Goal: Communication & Community: Ask a question

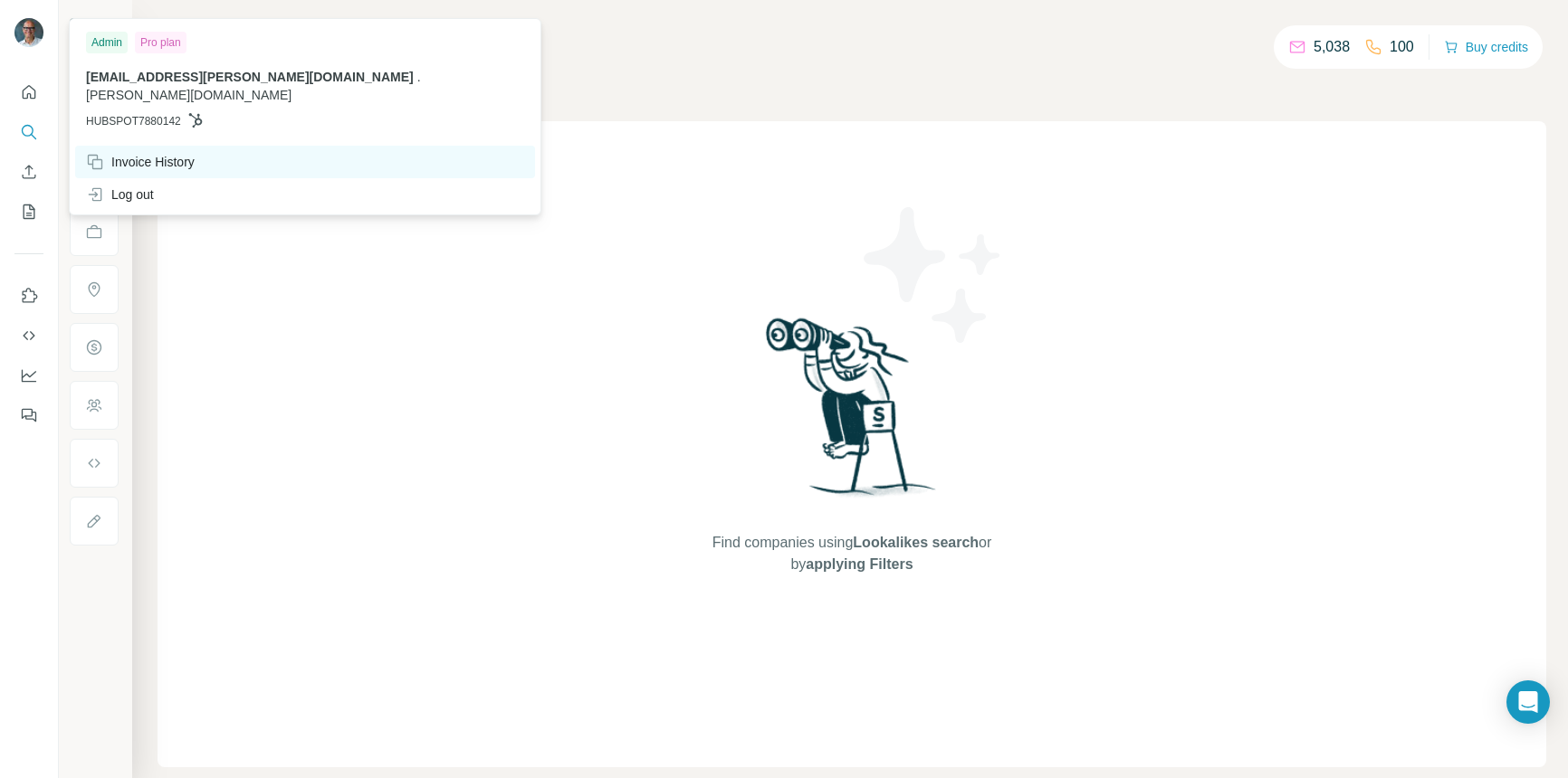
click at [141, 152] on div "Invoice History" at bounding box center [141, 162] width 108 height 18
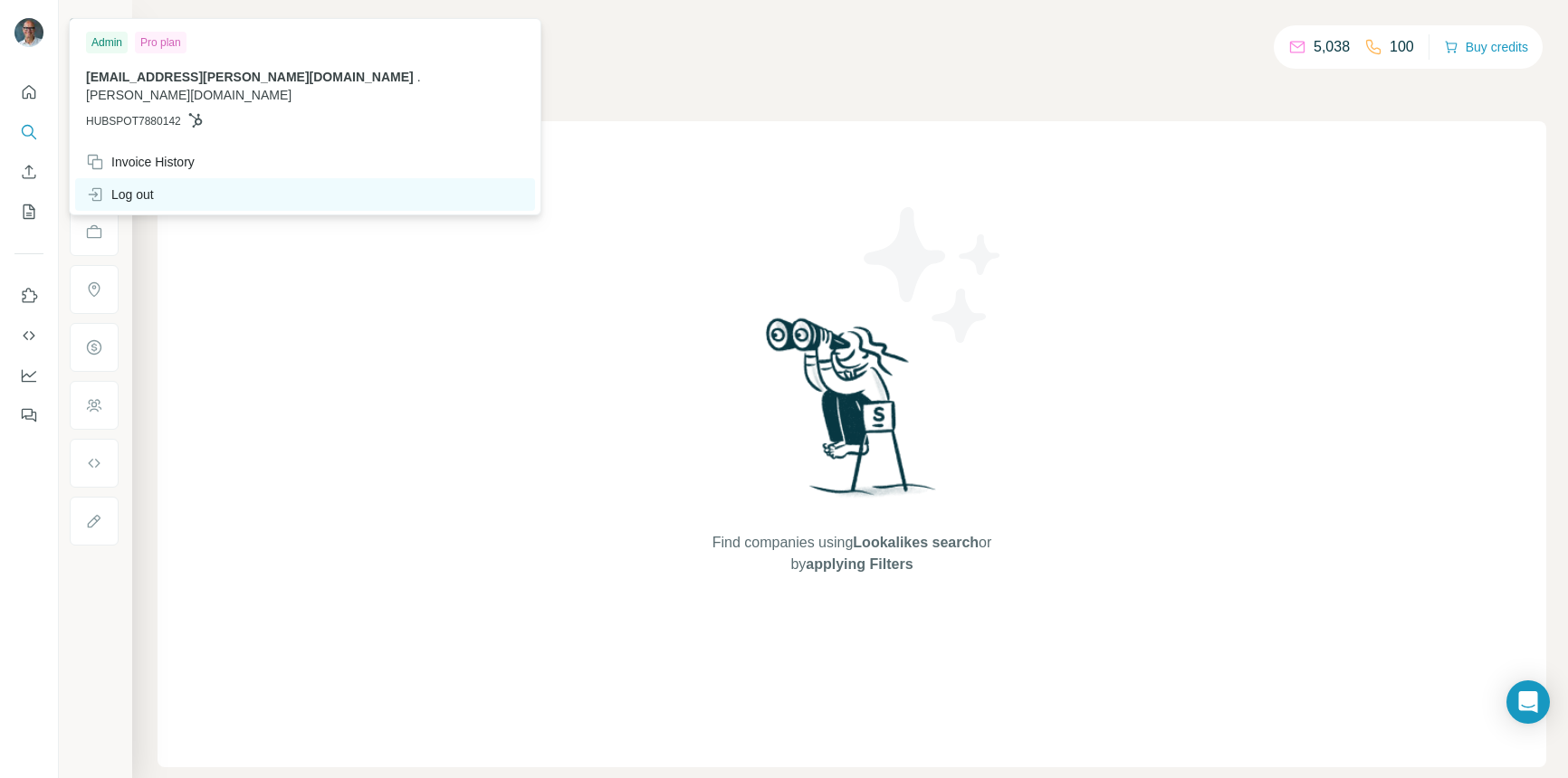
click at [149, 186] on div "Log out" at bounding box center [120, 195] width 68 height 18
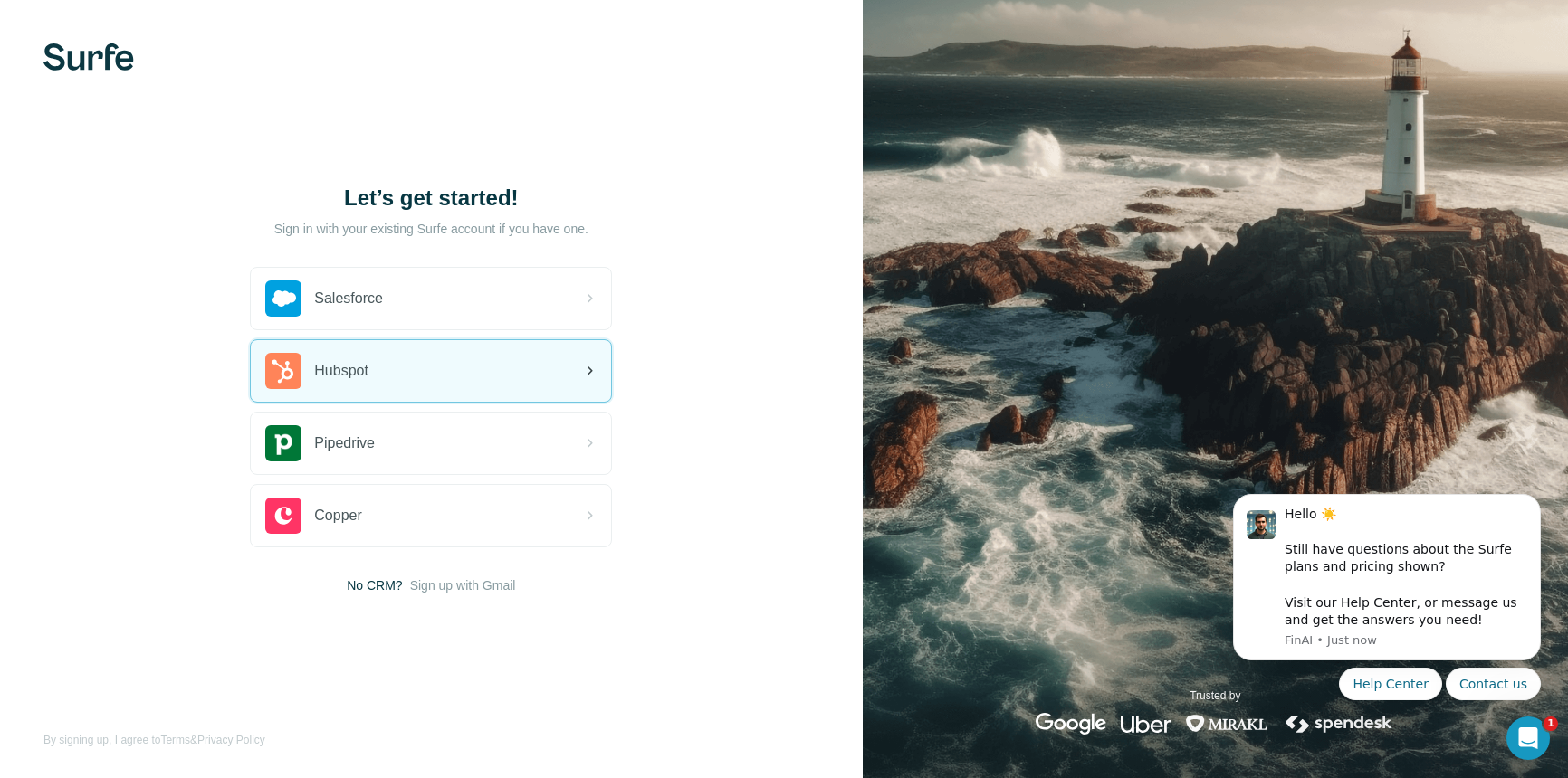
click at [346, 384] on div "Hubspot" at bounding box center [317, 370] width 103 height 36
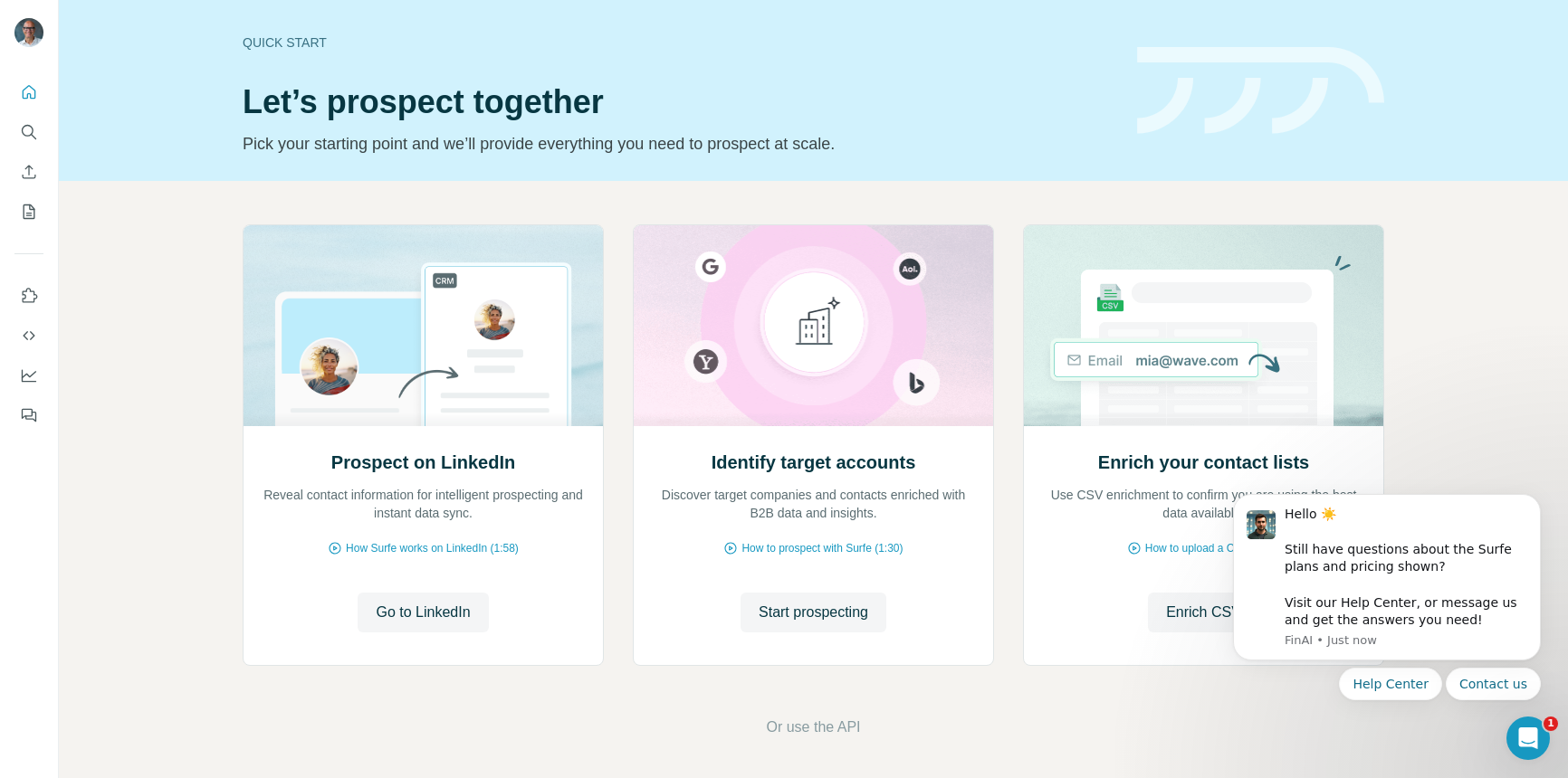
click at [32, 32] on img at bounding box center [29, 33] width 29 height 29
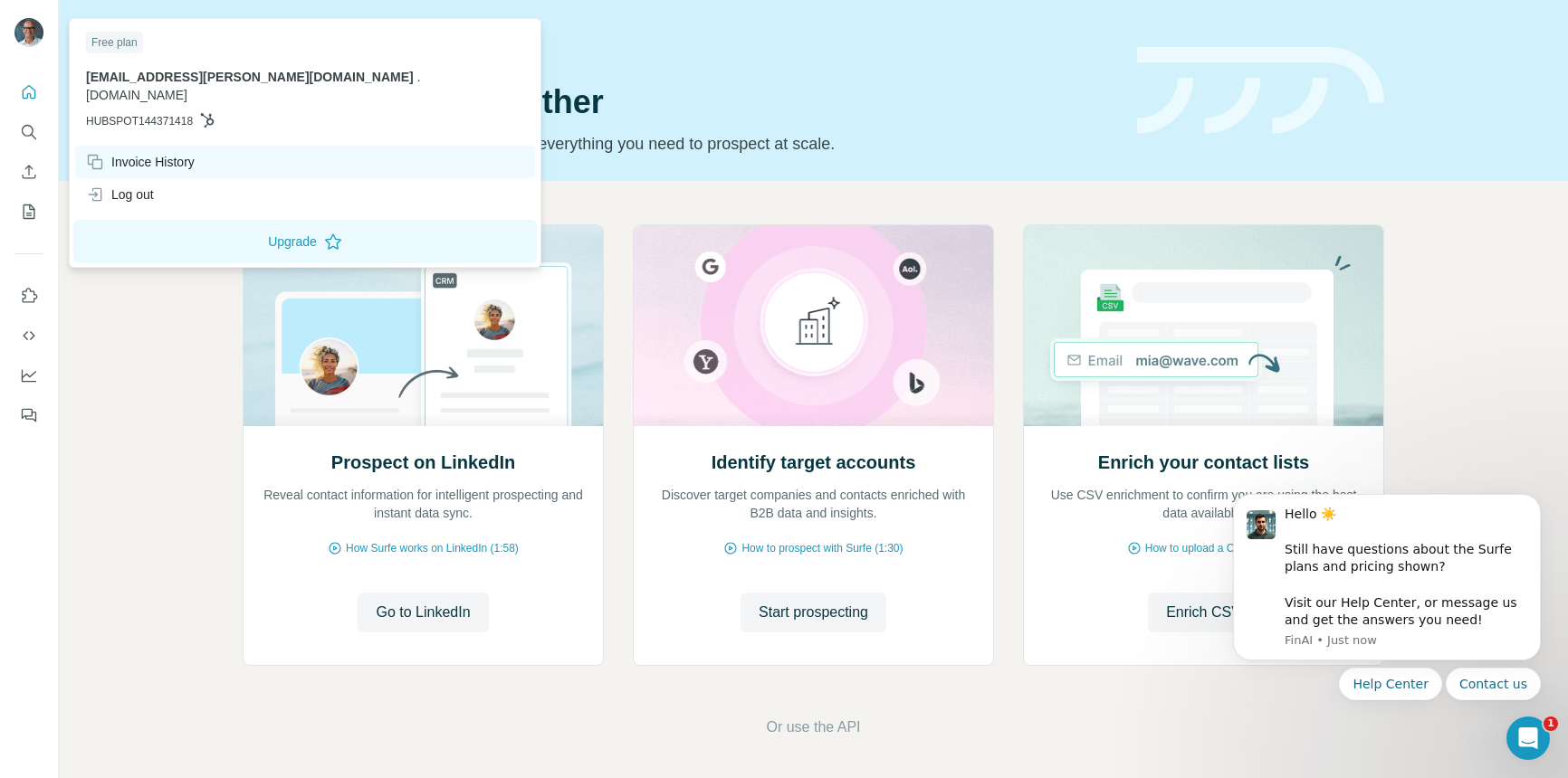
click at [161, 152] on div "Invoice History" at bounding box center [141, 162] width 108 height 18
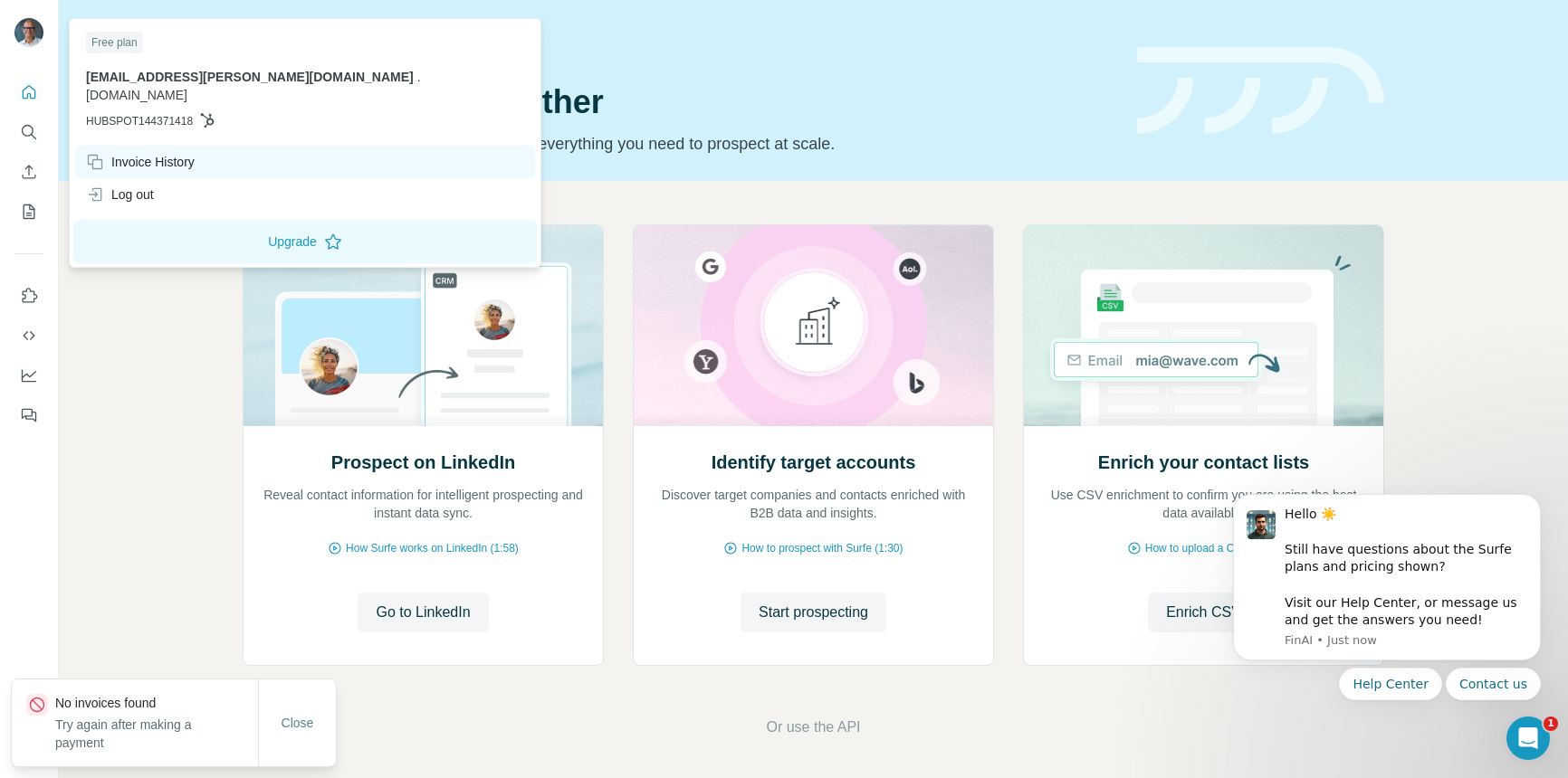
click at [161, 152] on div "Invoice History" at bounding box center [141, 162] width 108 height 18
click at [297, 728] on span "Close" at bounding box center [297, 723] width 32 height 18
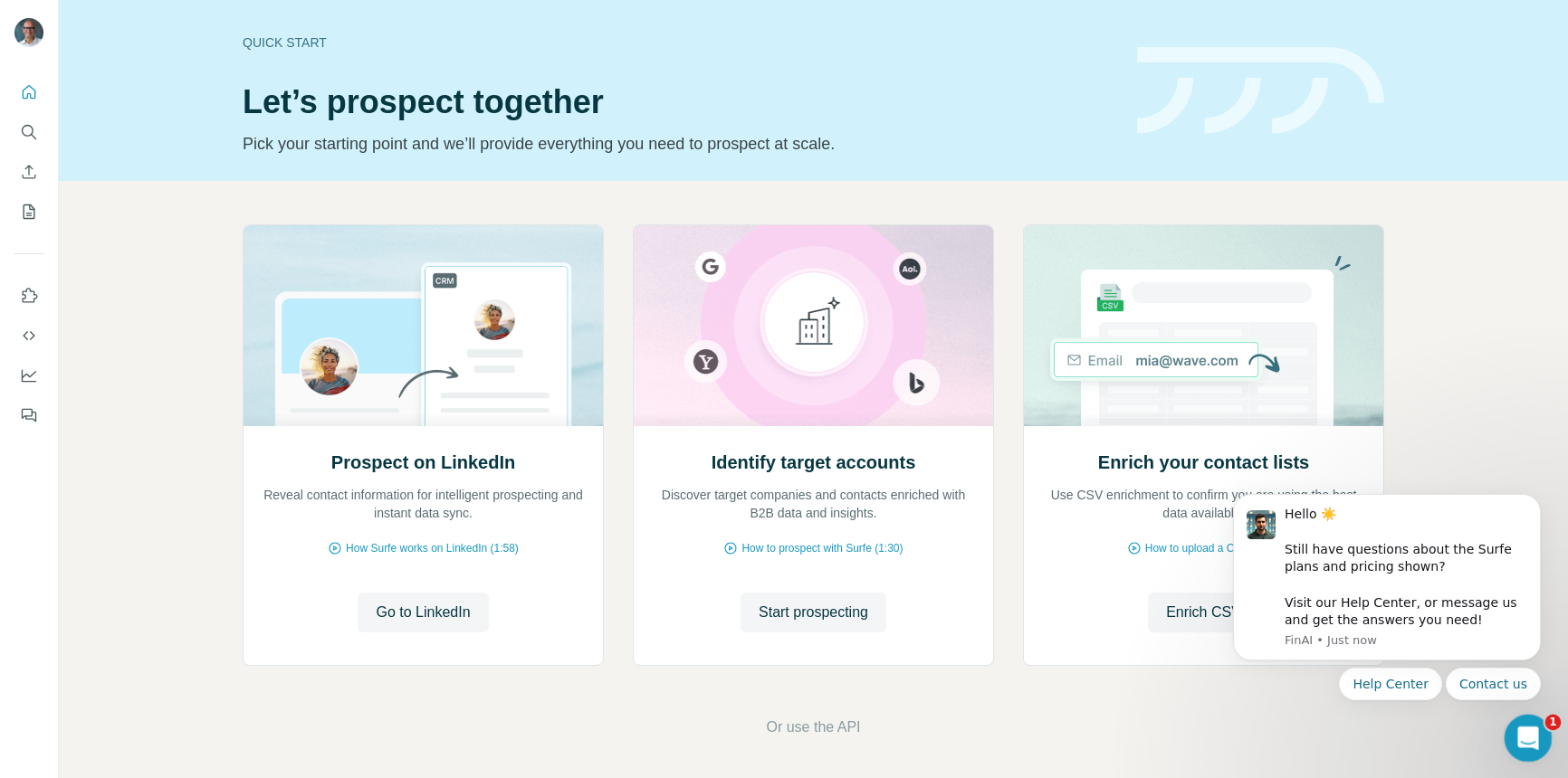
click at [1512, 728] on div "Open Intercom Messenger" at bounding box center [1525, 735] width 60 height 60
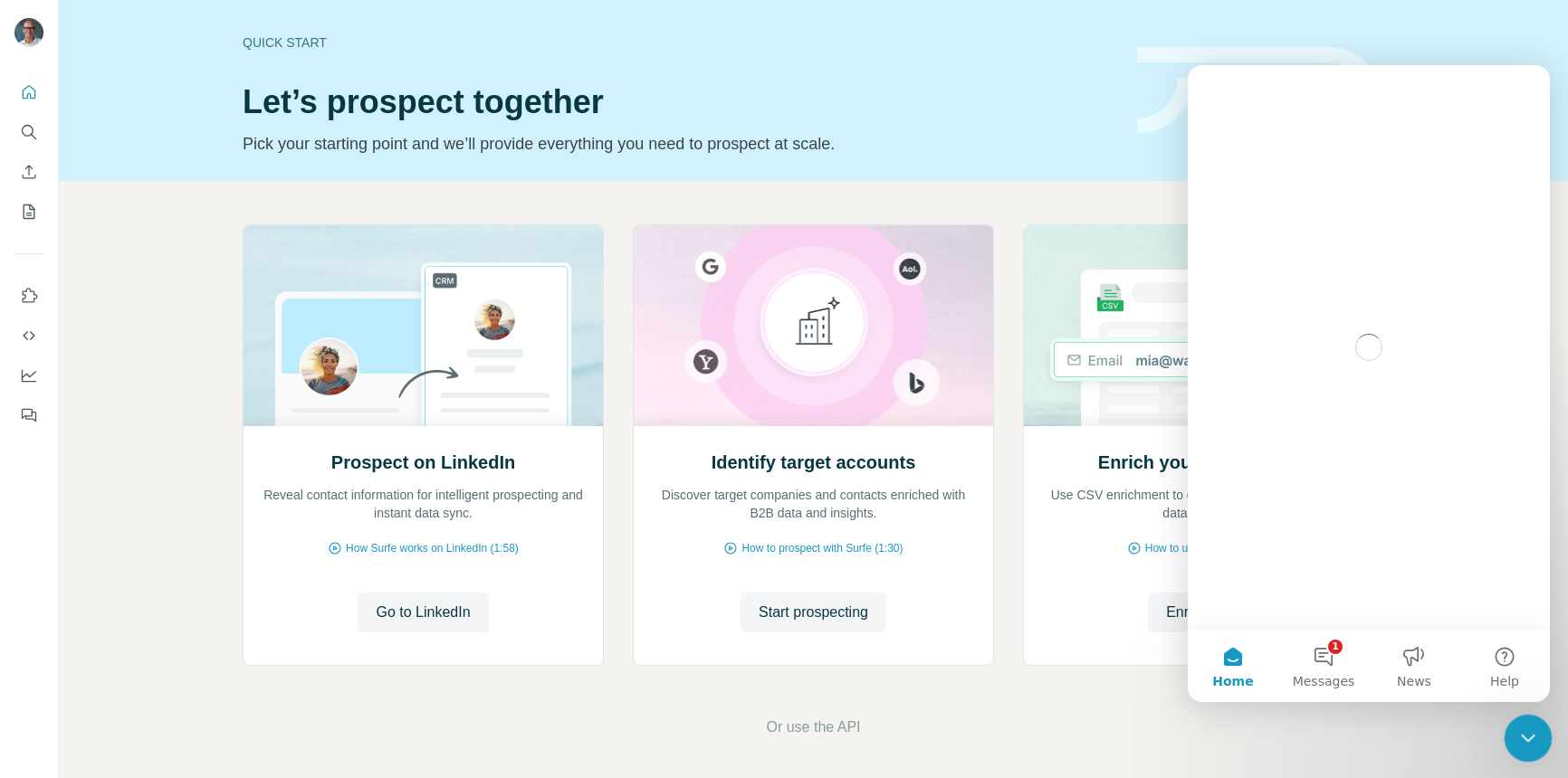
click at [1513, 731] on div "Close Intercom Messenger" at bounding box center [1525, 735] width 43 height 43
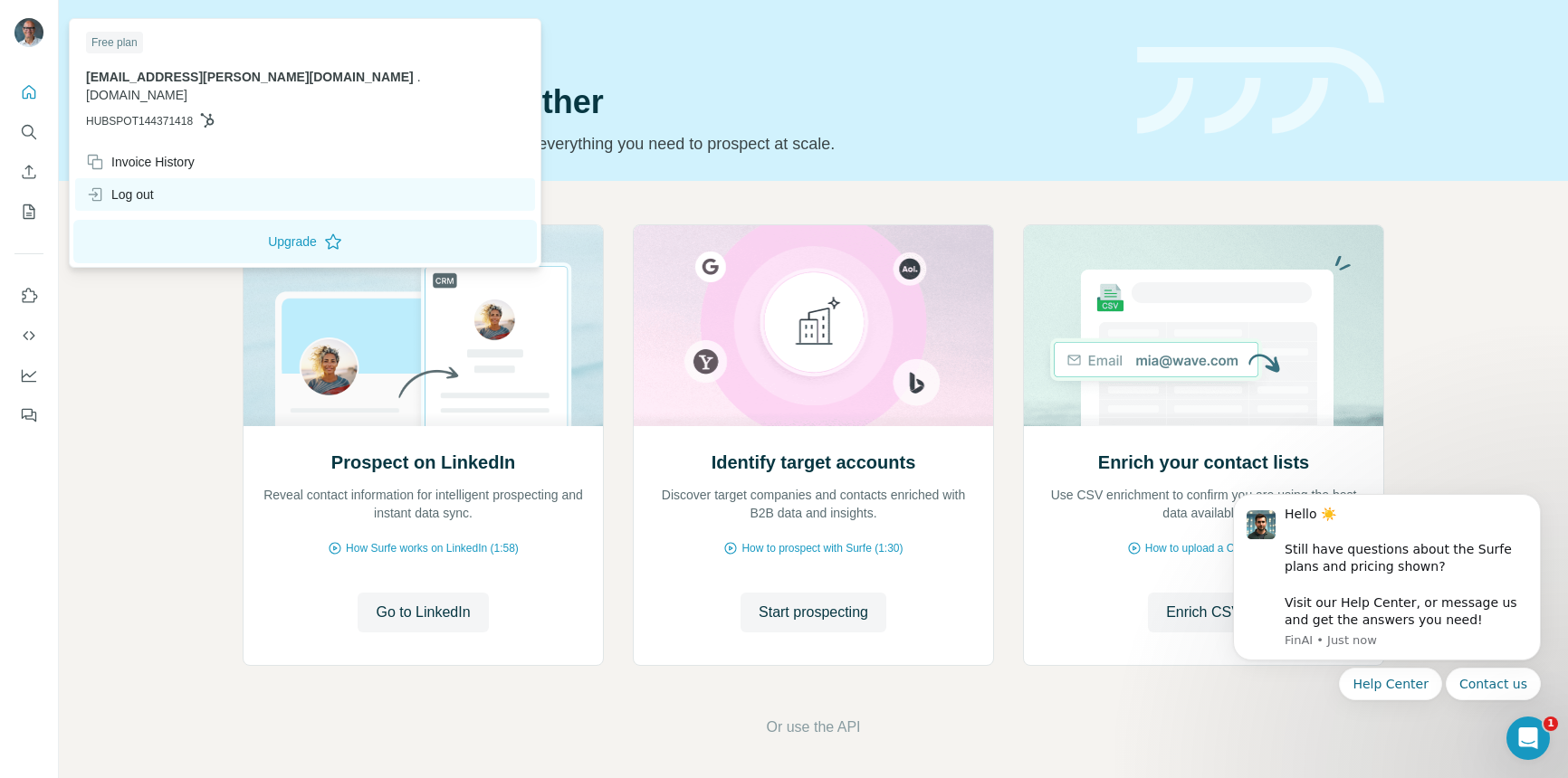
click at [135, 186] on div "Log out" at bounding box center [120, 195] width 68 height 18
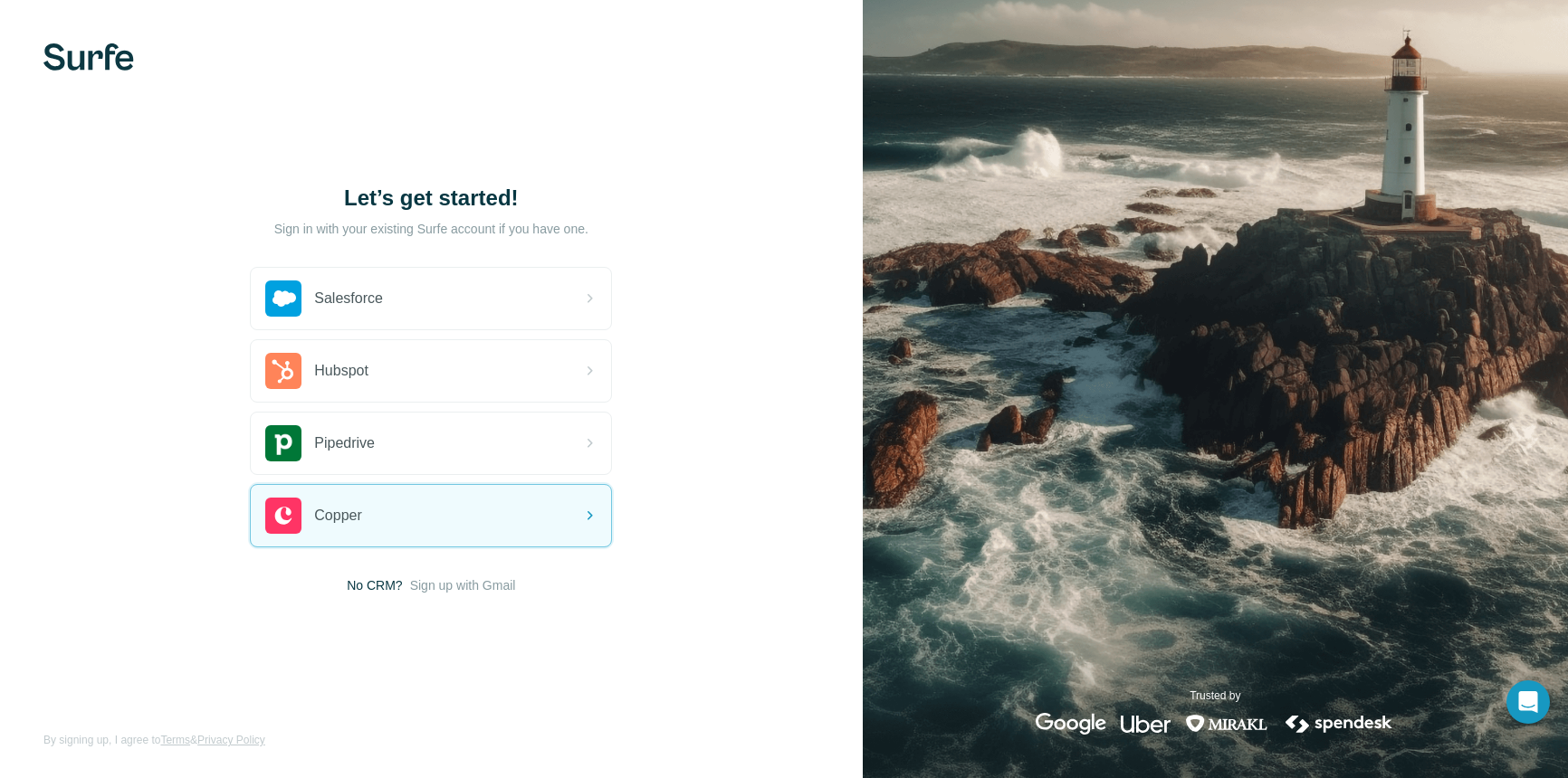
click at [366, 582] on span "No CRM?" at bounding box center [374, 585] width 55 height 18
click at [426, 586] on span "Sign up with Gmail" at bounding box center [462, 585] width 106 height 18
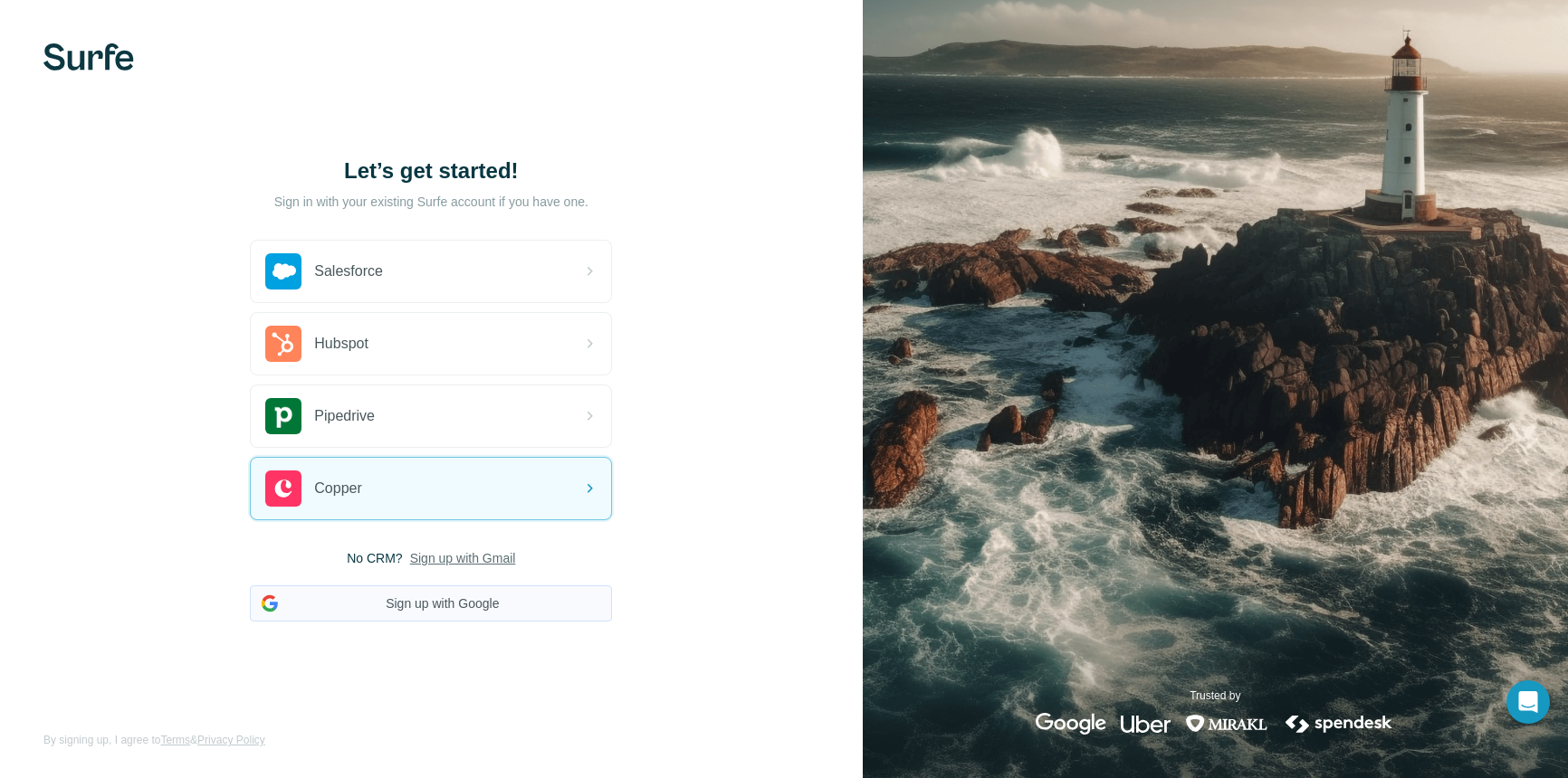
click at [416, 610] on button "Sign up with Google" at bounding box center [431, 603] width 362 height 36
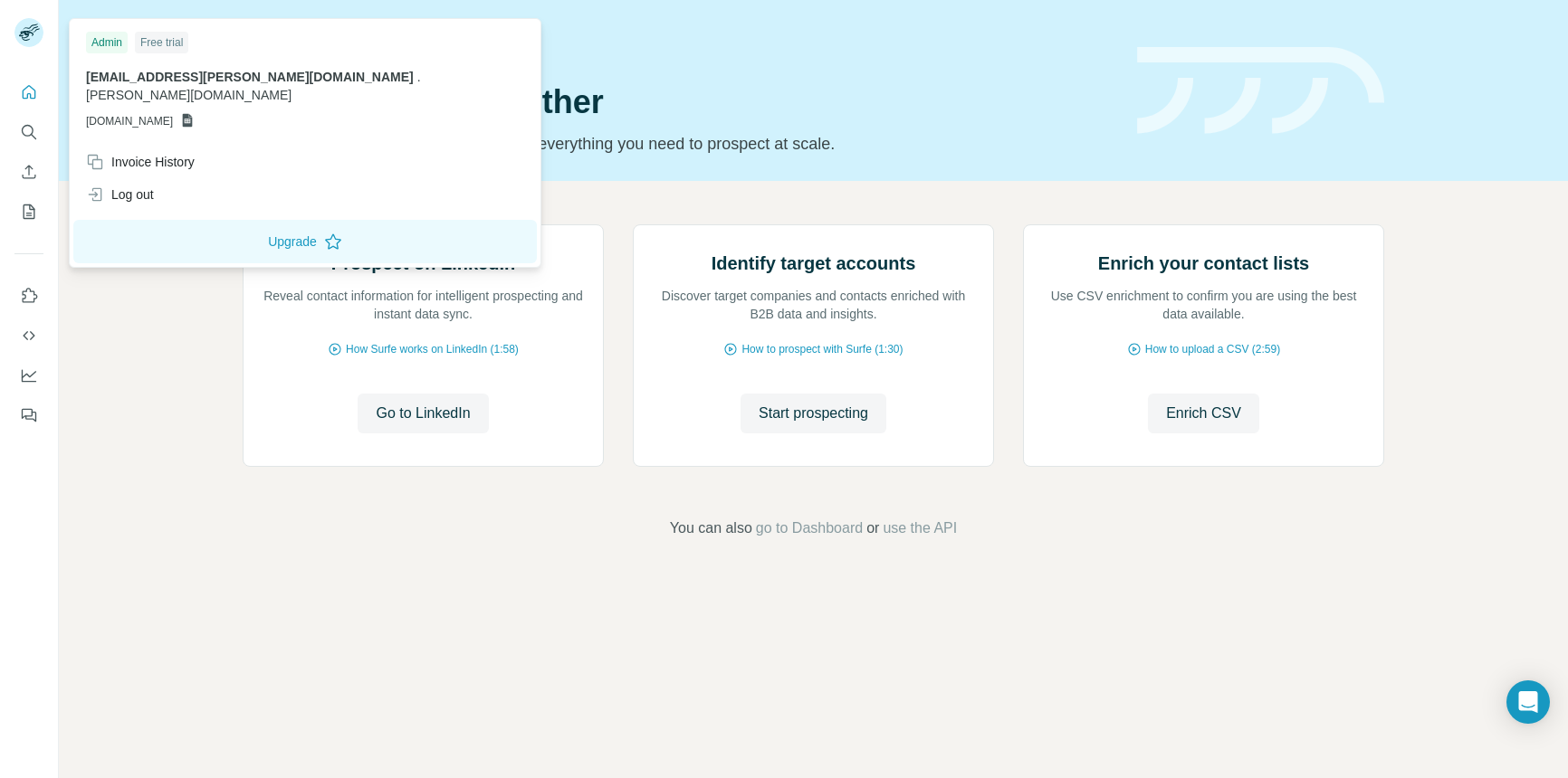
click at [37, 28] on g at bounding box center [29, 33] width 29 height 29
click at [142, 152] on div "Invoice History" at bounding box center [141, 162] width 108 height 18
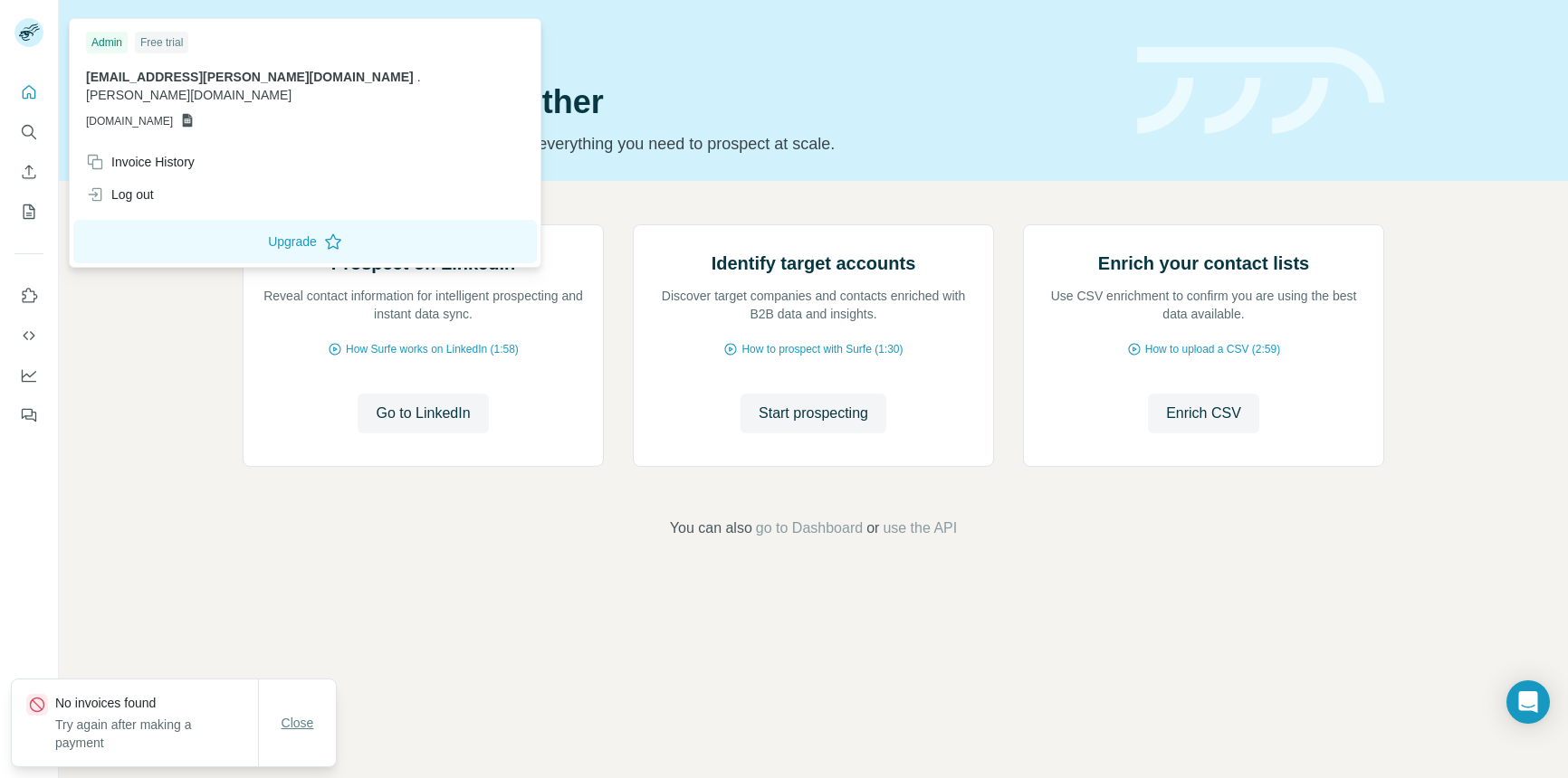
click at [306, 728] on span "Close" at bounding box center [297, 723] width 32 height 18
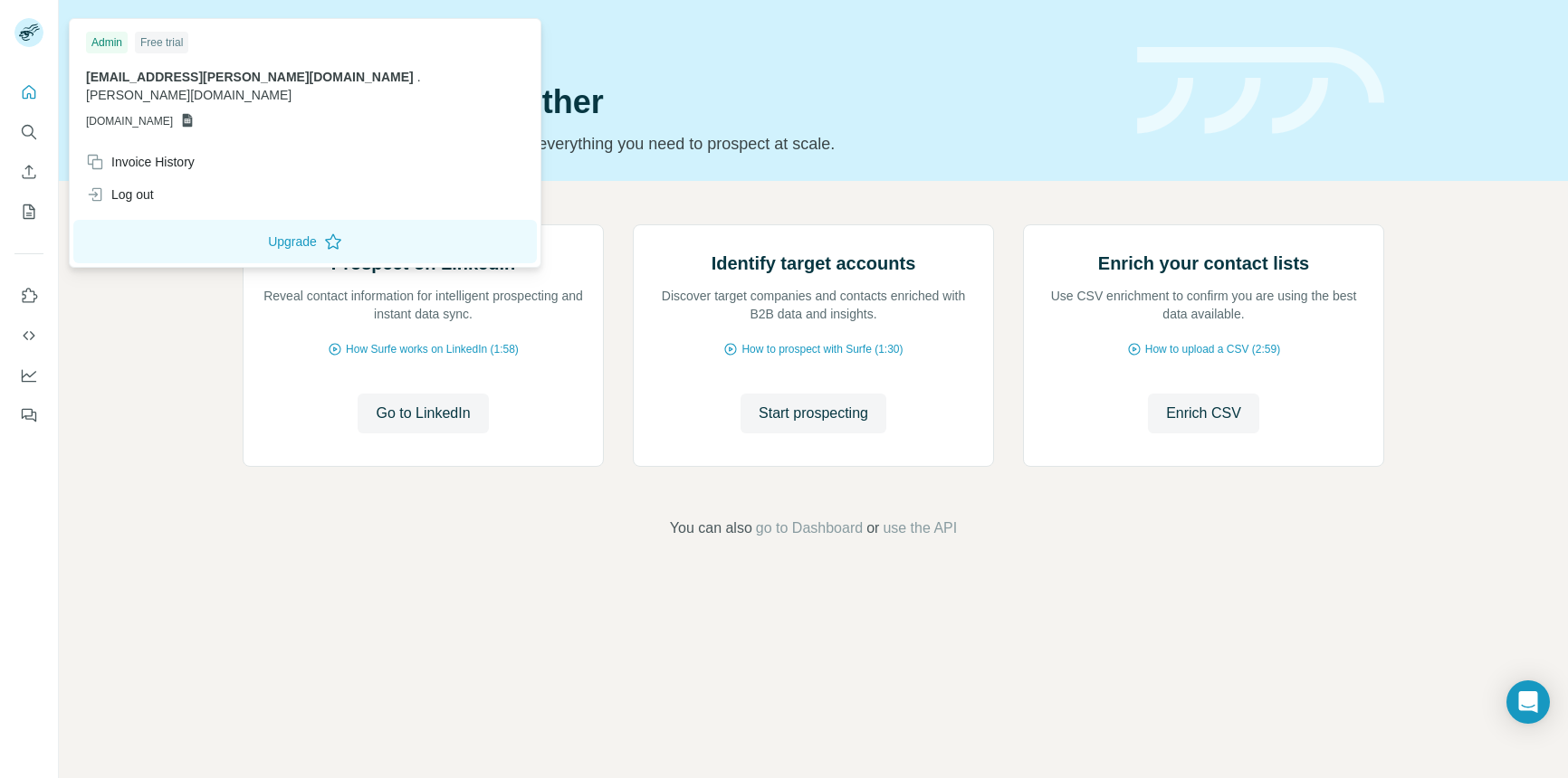
click at [20, 34] on icon at bounding box center [27, 35] width 15 height 10
click at [564, 39] on div "Quick start" at bounding box center [678, 42] width 872 height 18
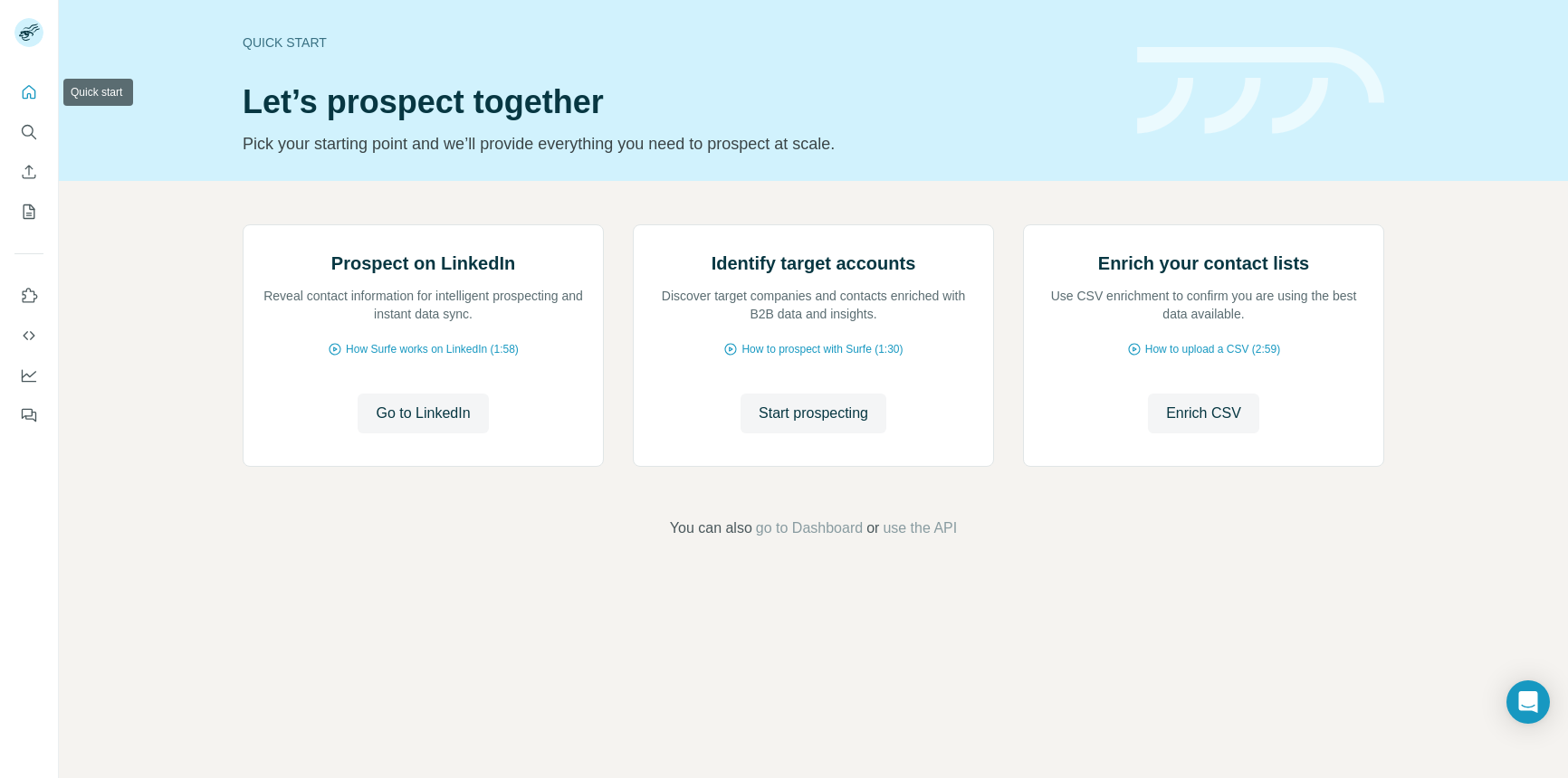
click at [26, 94] on icon "Quick start" at bounding box center [29, 93] width 18 height 18
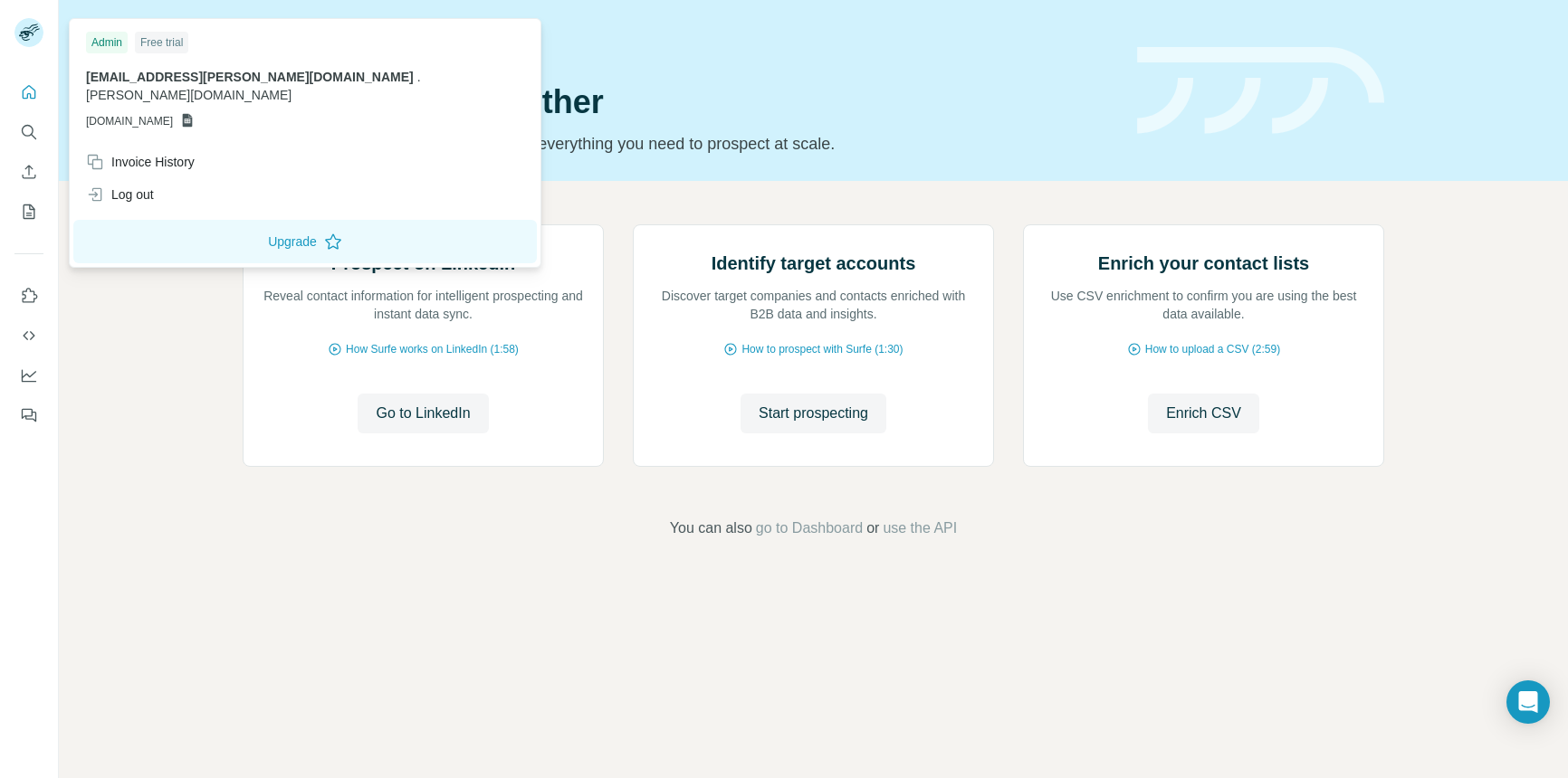
click at [33, 39] on rect at bounding box center [29, 33] width 29 height 29
click at [135, 186] on div "Log out" at bounding box center [120, 195] width 68 height 18
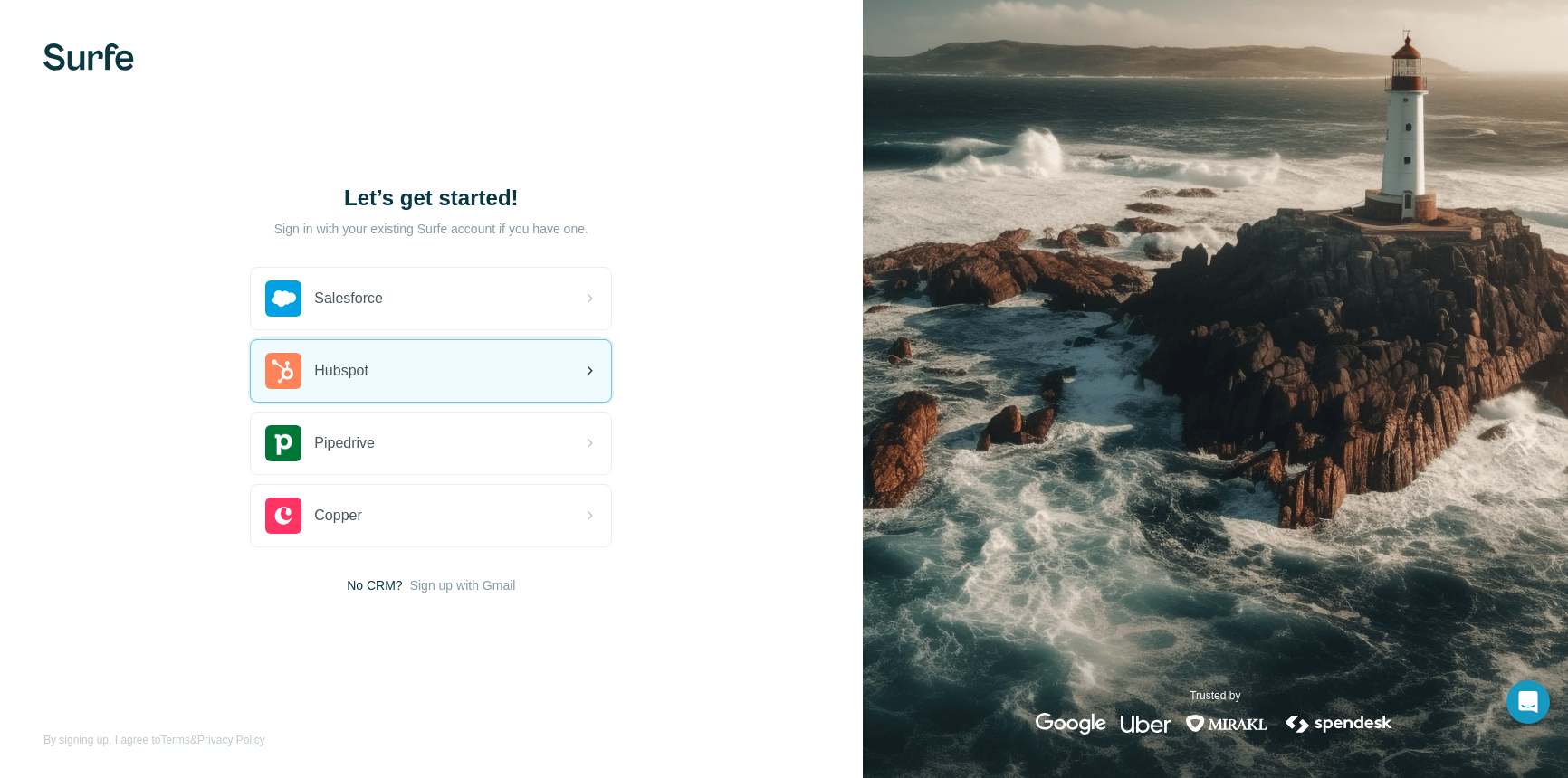
click at [324, 378] on span "Hubspot" at bounding box center [341, 371] width 54 height 22
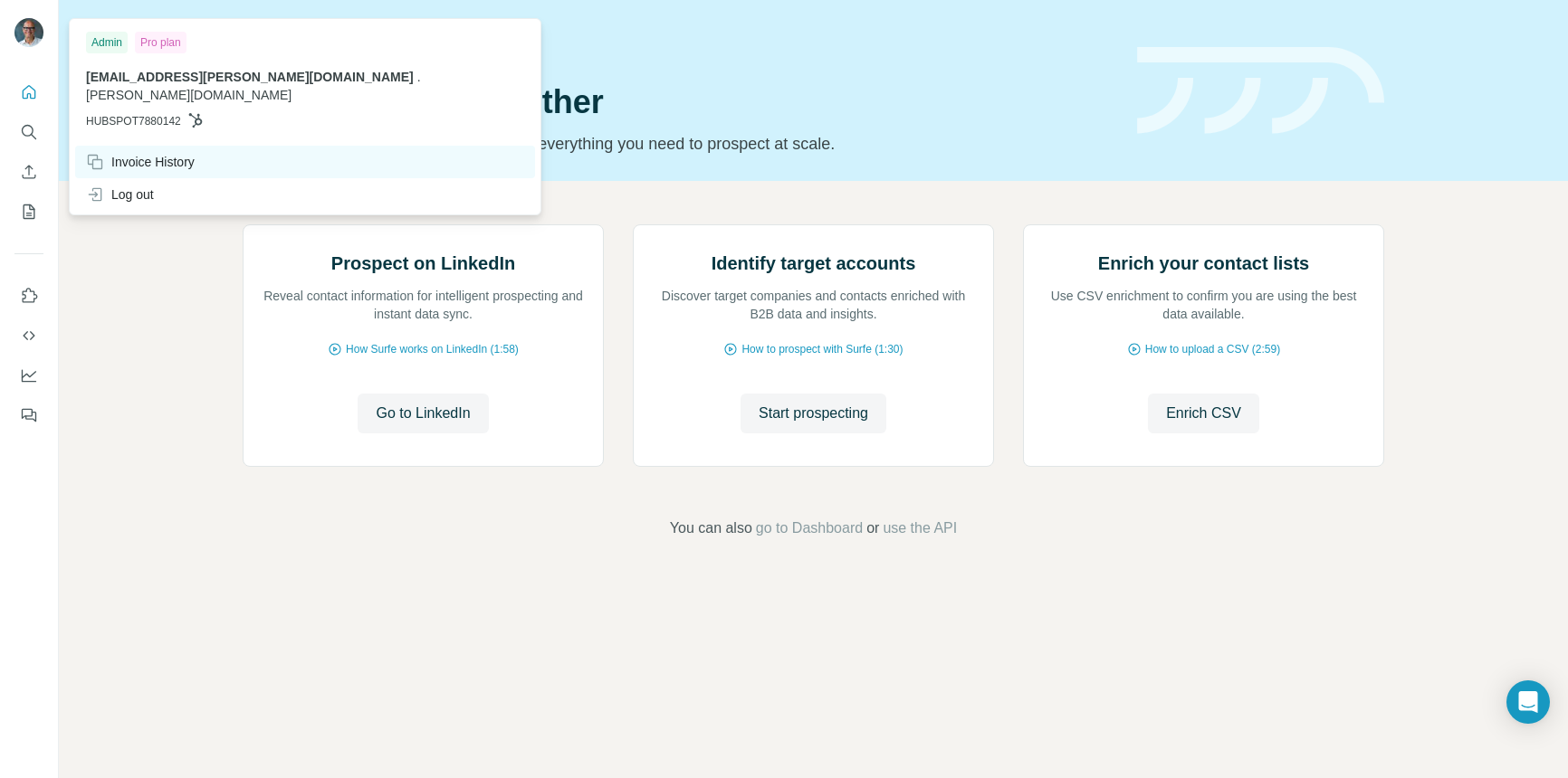
click at [109, 152] on div "Invoice History" at bounding box center [141, 162] width 108 height 18
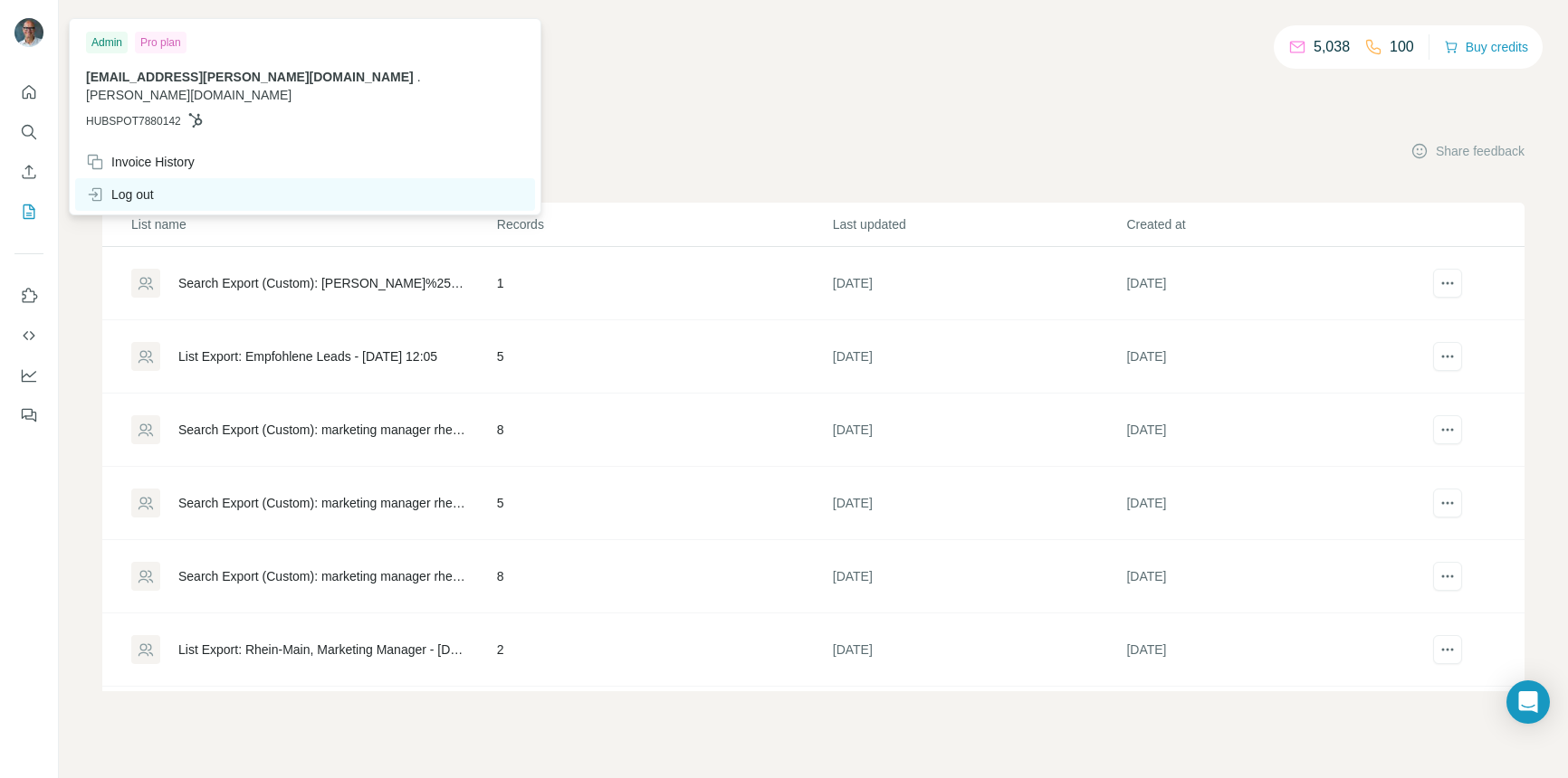
click at [131, 178] on div "Log out" at bounding box center [305, 194] width 460 height 32
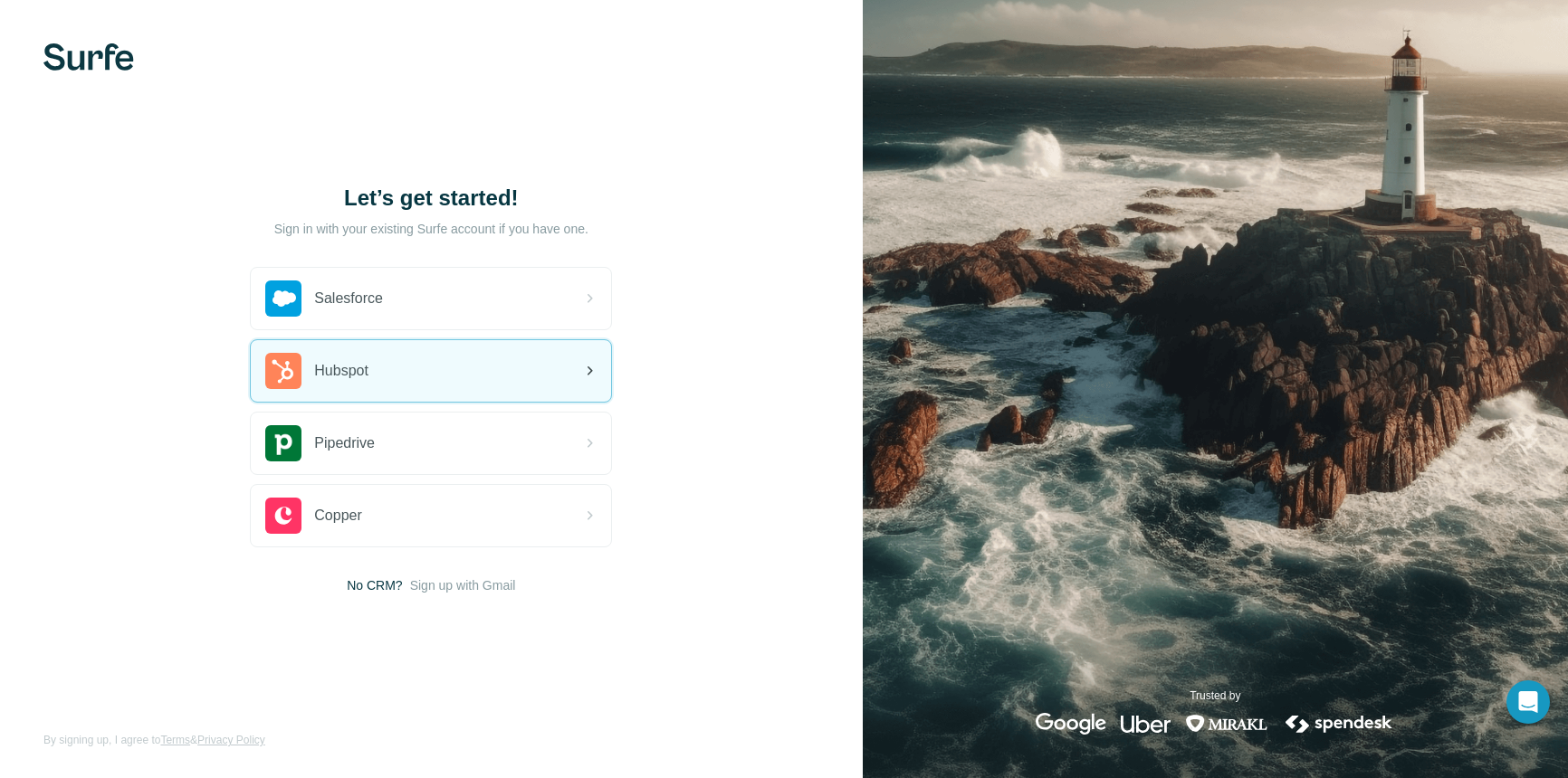
click at [367, 381] on span "Hubspot" at bounding box center [341, 371] width 54 height 22
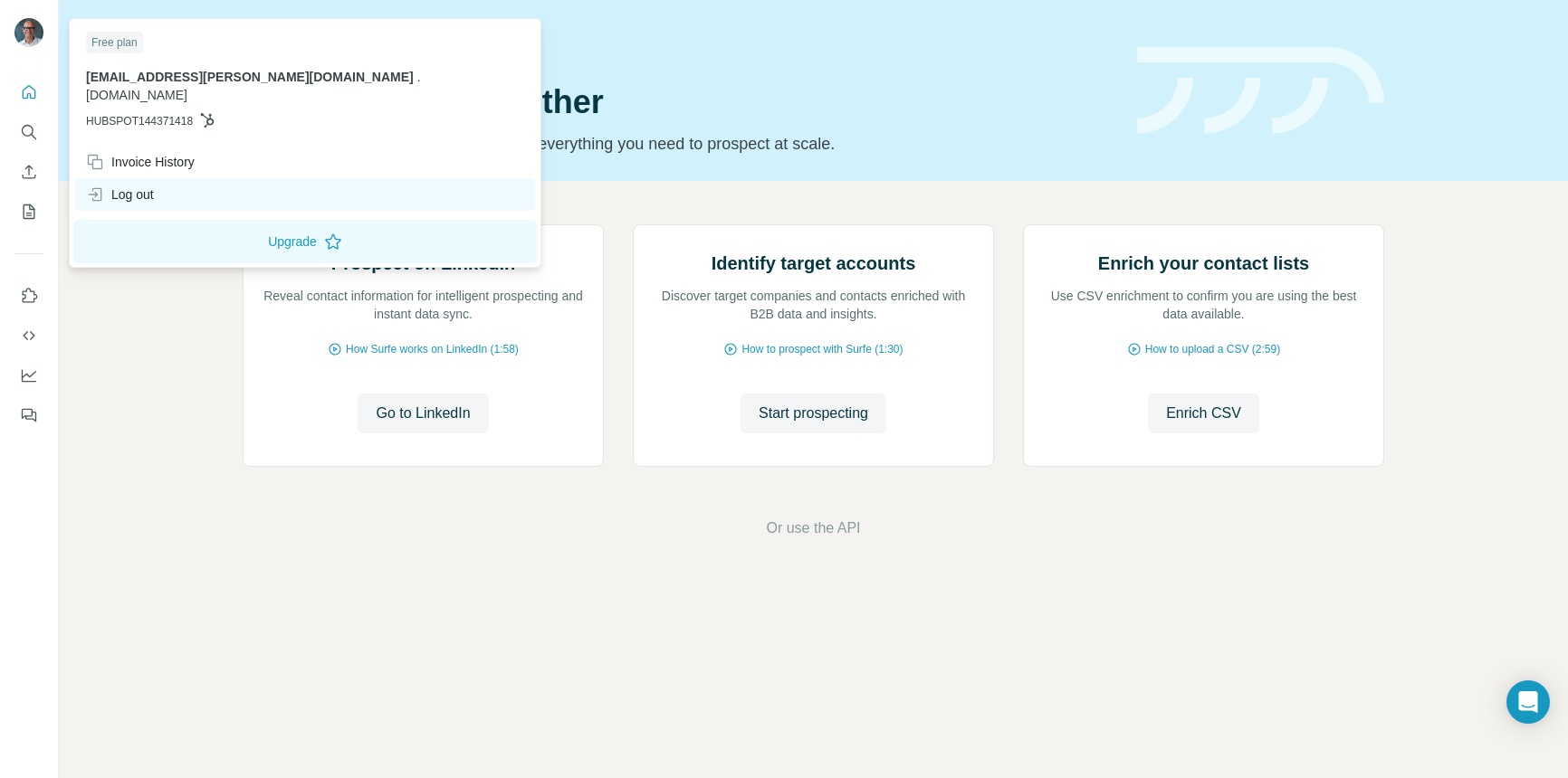
click at [127, 186] on div "Log out" at bounding box center [120, 195] width 68 height 18
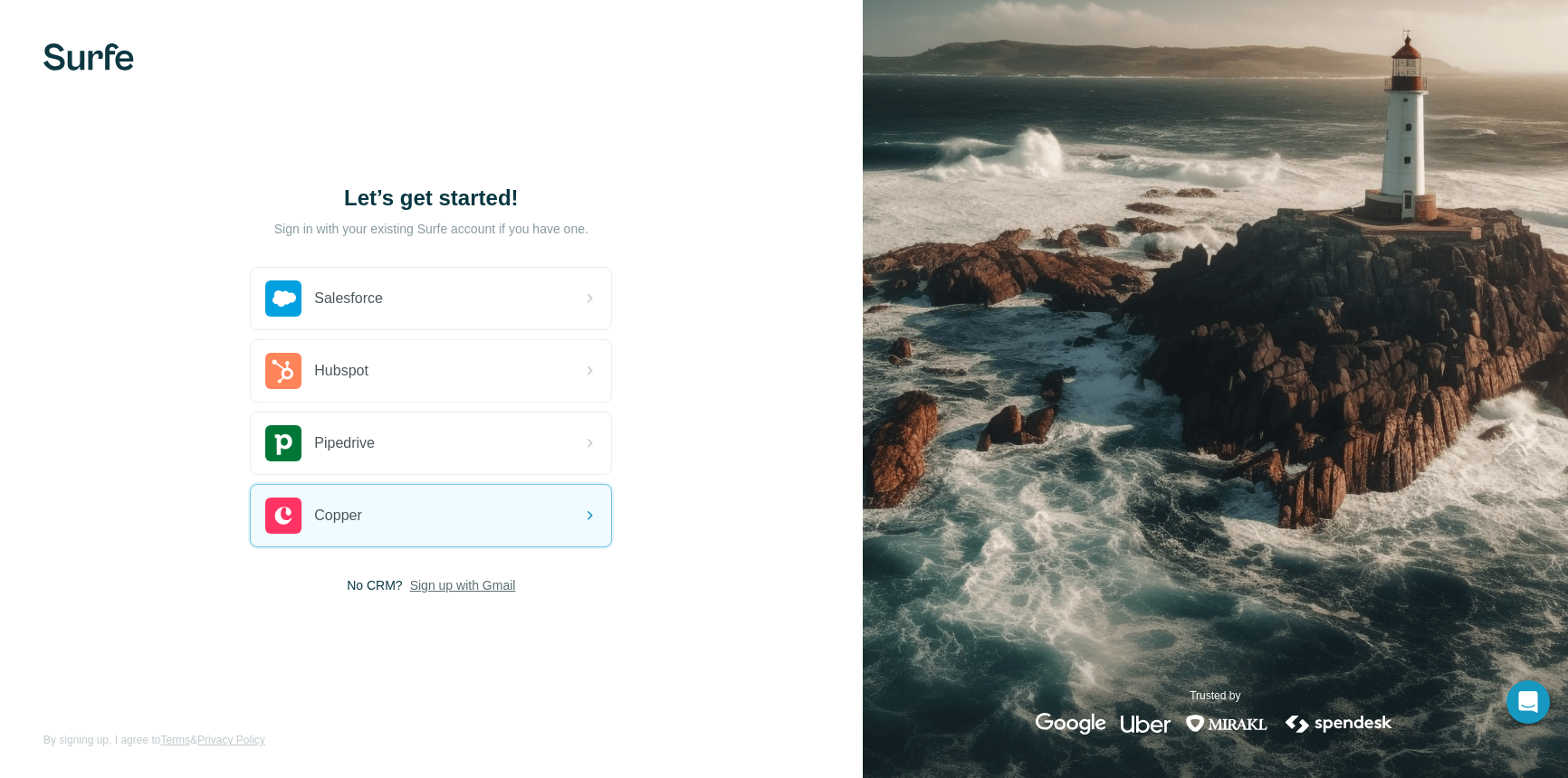
click at [463, 592] on span "Sign up with Gmail" at bounding box center [462, 585] width 106 height 18
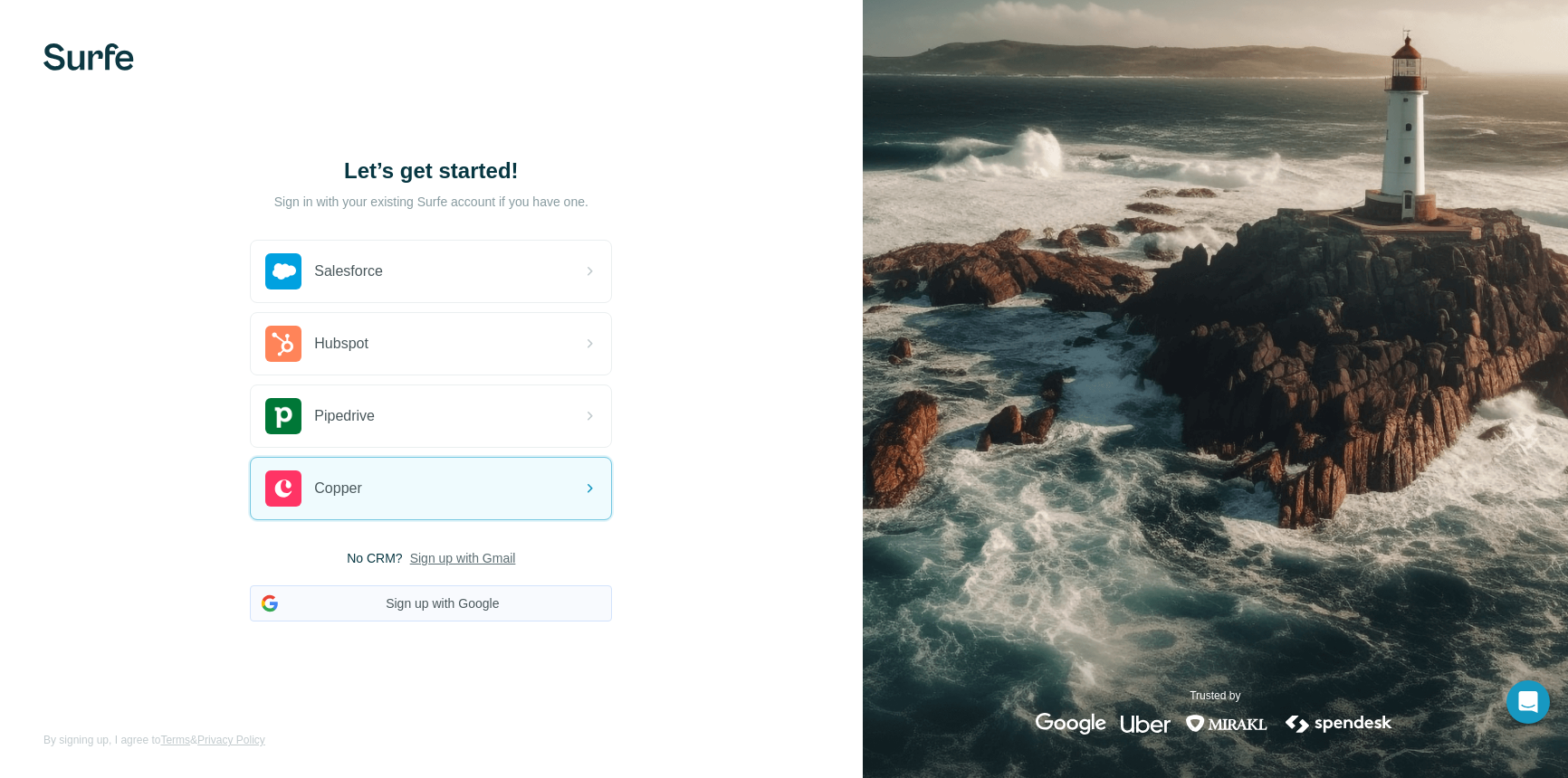
click at [466, 603] on button "Sign up with Google" at bounding box center [431, 603] width 362 height 36
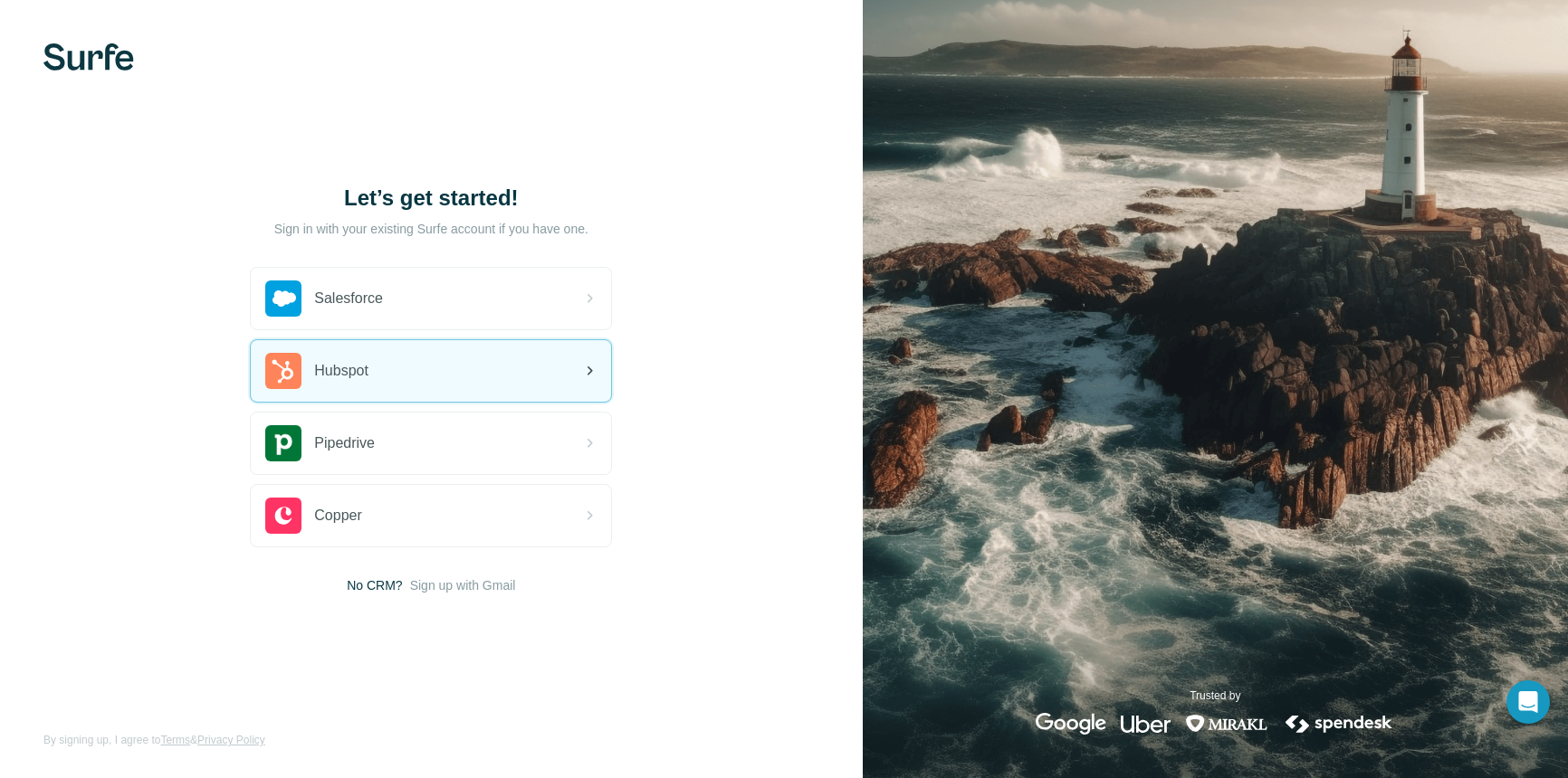
click at [326, 385] on div "Hubspot" at bounding box center [317, 370] width 103 height 36
click at [352, 378] on span "Hubspot" at bounding box center [341, 371] width 54 height 22
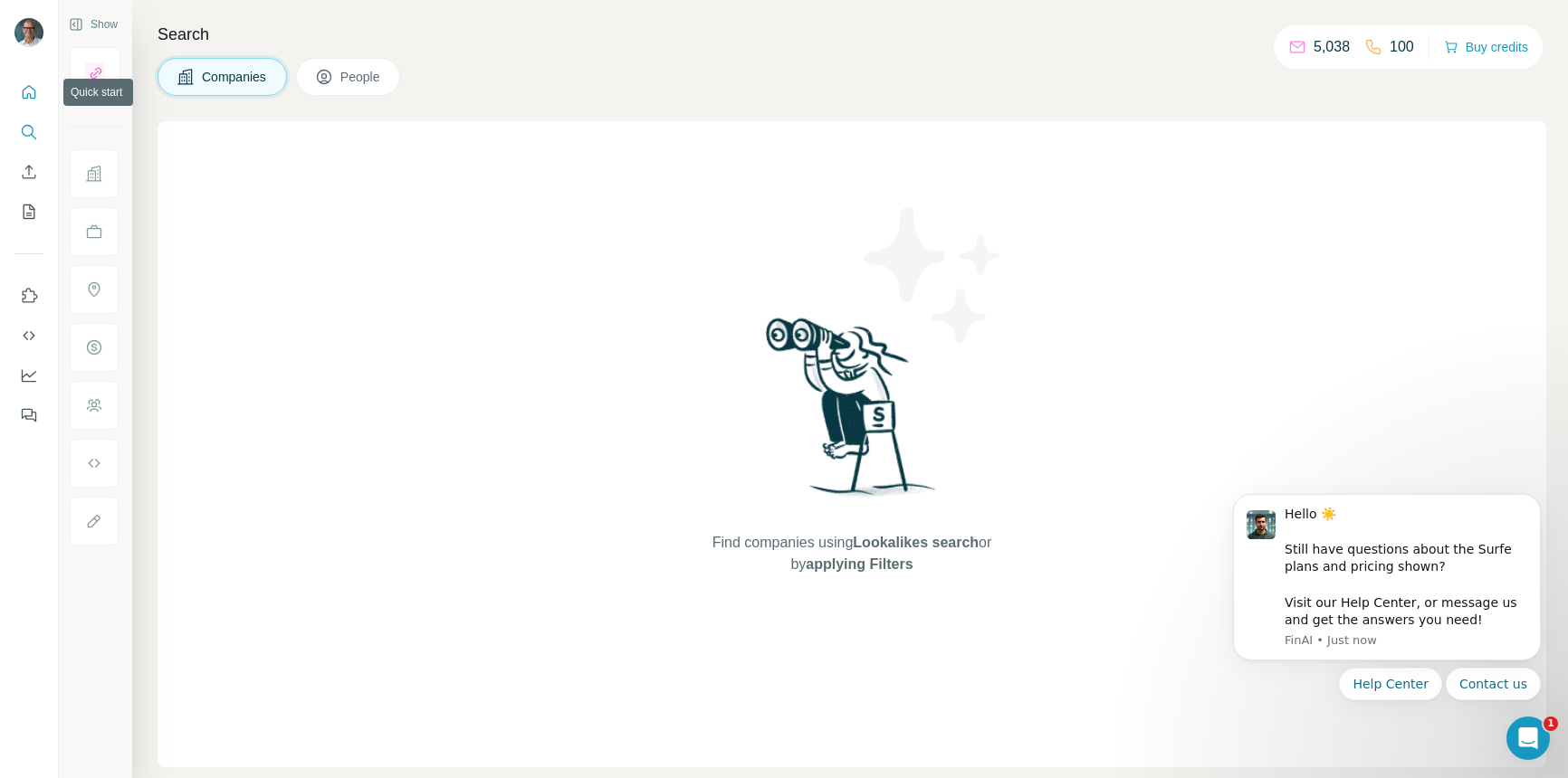
click at [29, 92] on icon "Quick start" at bounding box center [29, 93] width 18 height 18
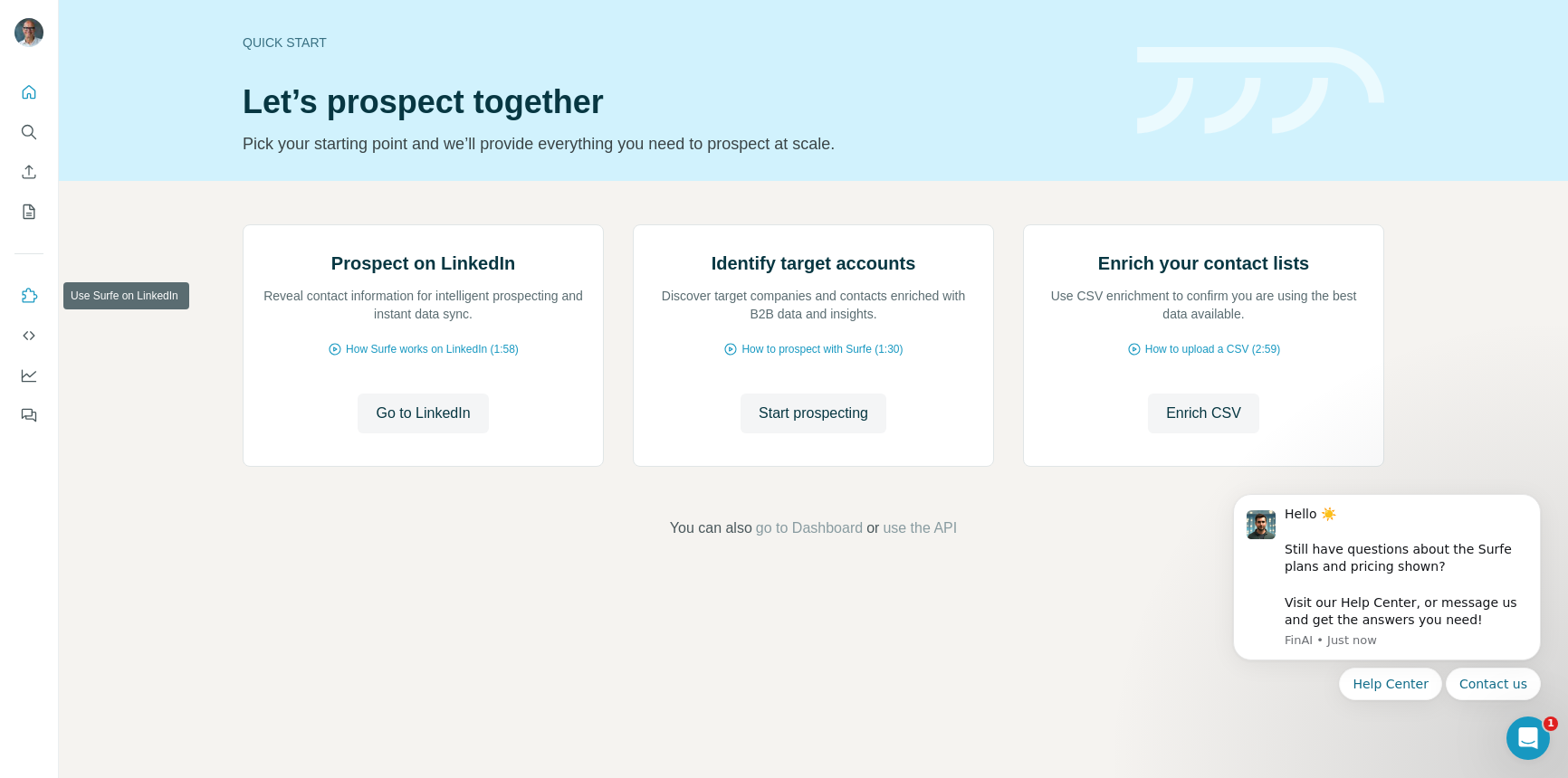
click at [22, 300] on icon "Use Surfe on LinkedIn" at bounding box center [29, 296] width 18 height 18
click at [30, 387] on button "Dashboard" at bounding box center [29, 375] width 29 height 32
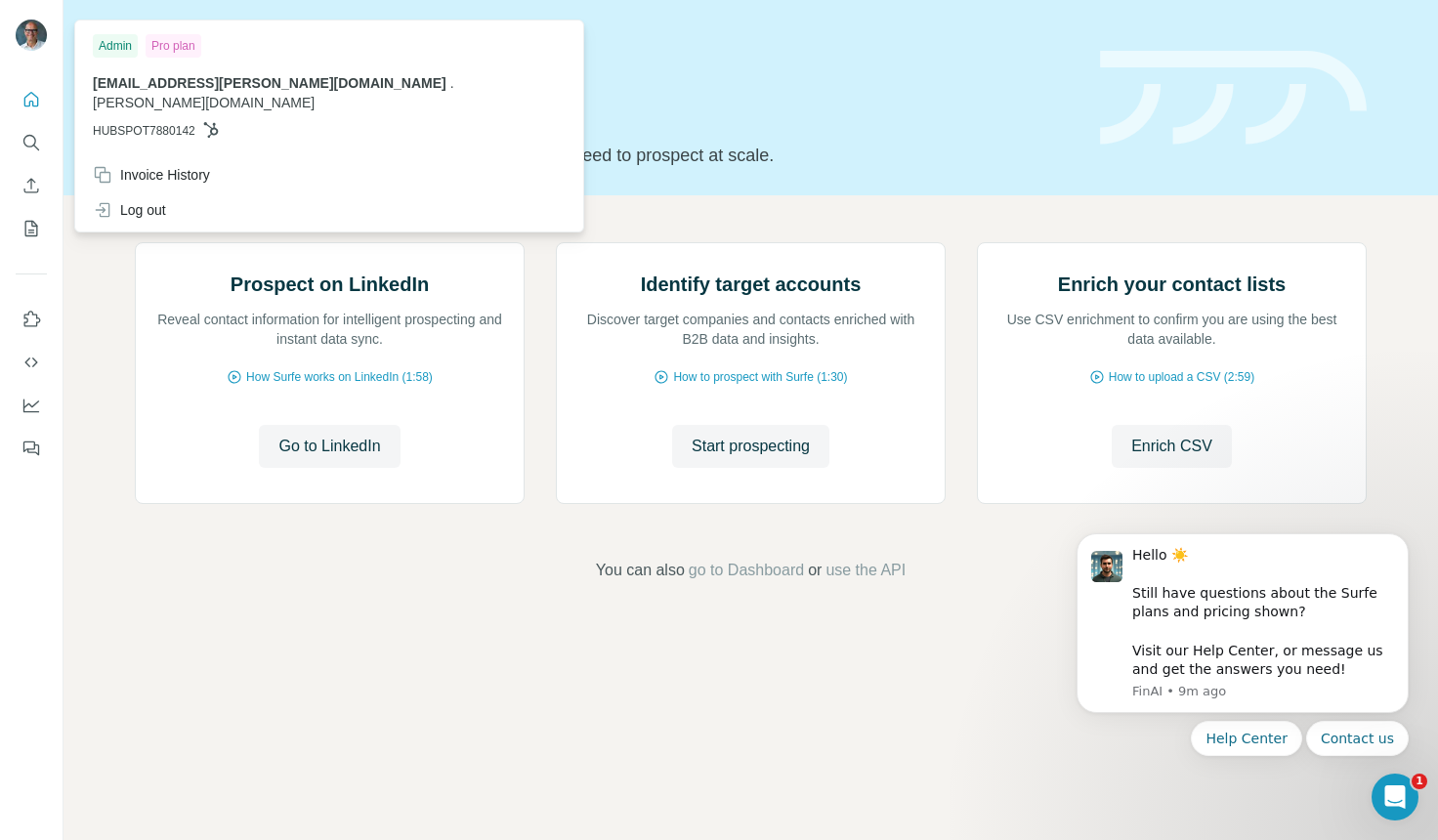
click at [33, 36] on img at bounding box center [32, 36] width 32 height 32
click at [162, 165] on div "Invoice History" at bounding box center [152, 175] width 117 height 20
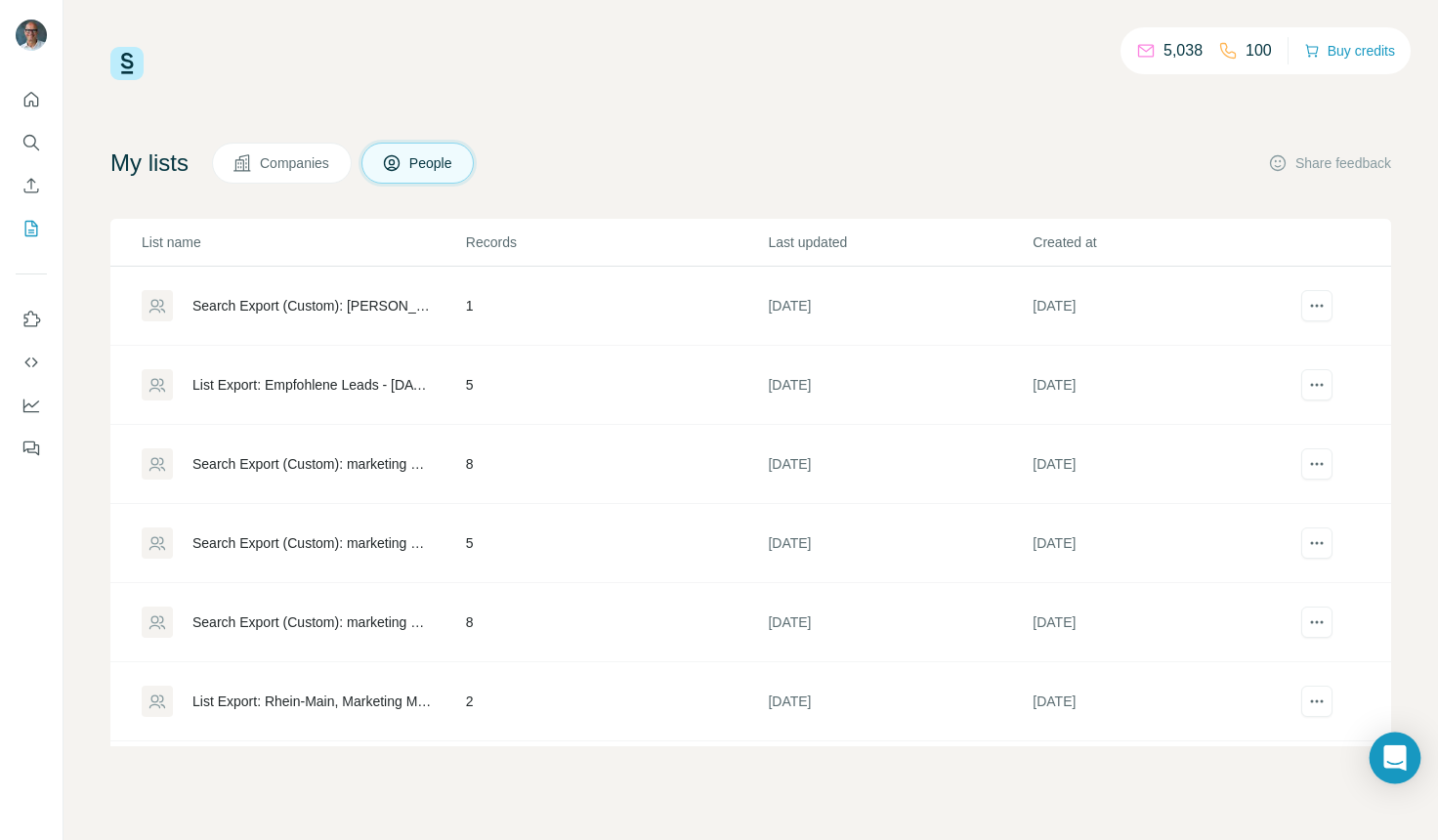
click at [1398, 746] on div "Open Intercom Messenger" at bounding box center [1395, 759] width 52 height 52
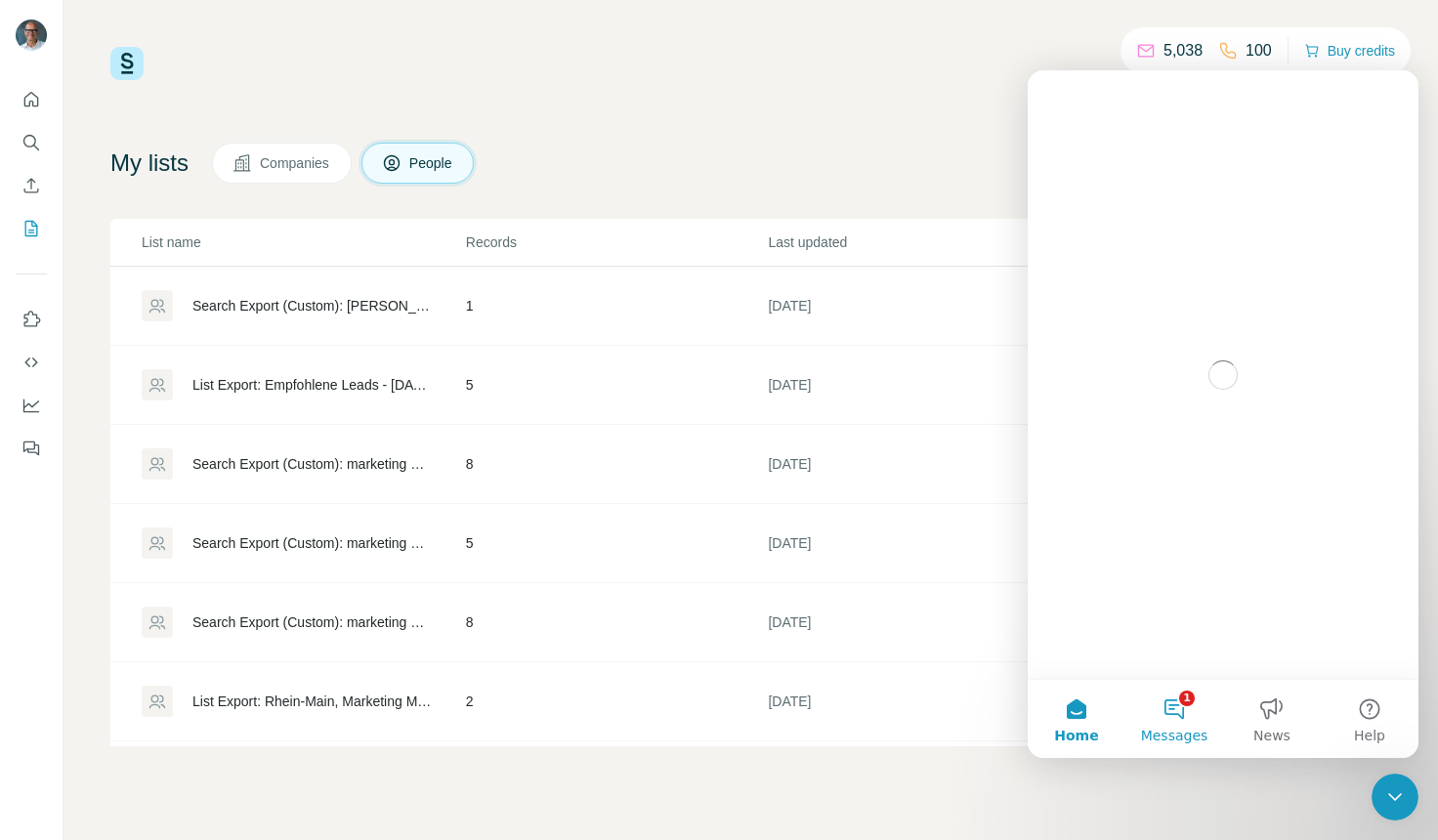
click at [1184, 713] on button "1 Messages" at bounding box center [1174, 719] width 97 height 78
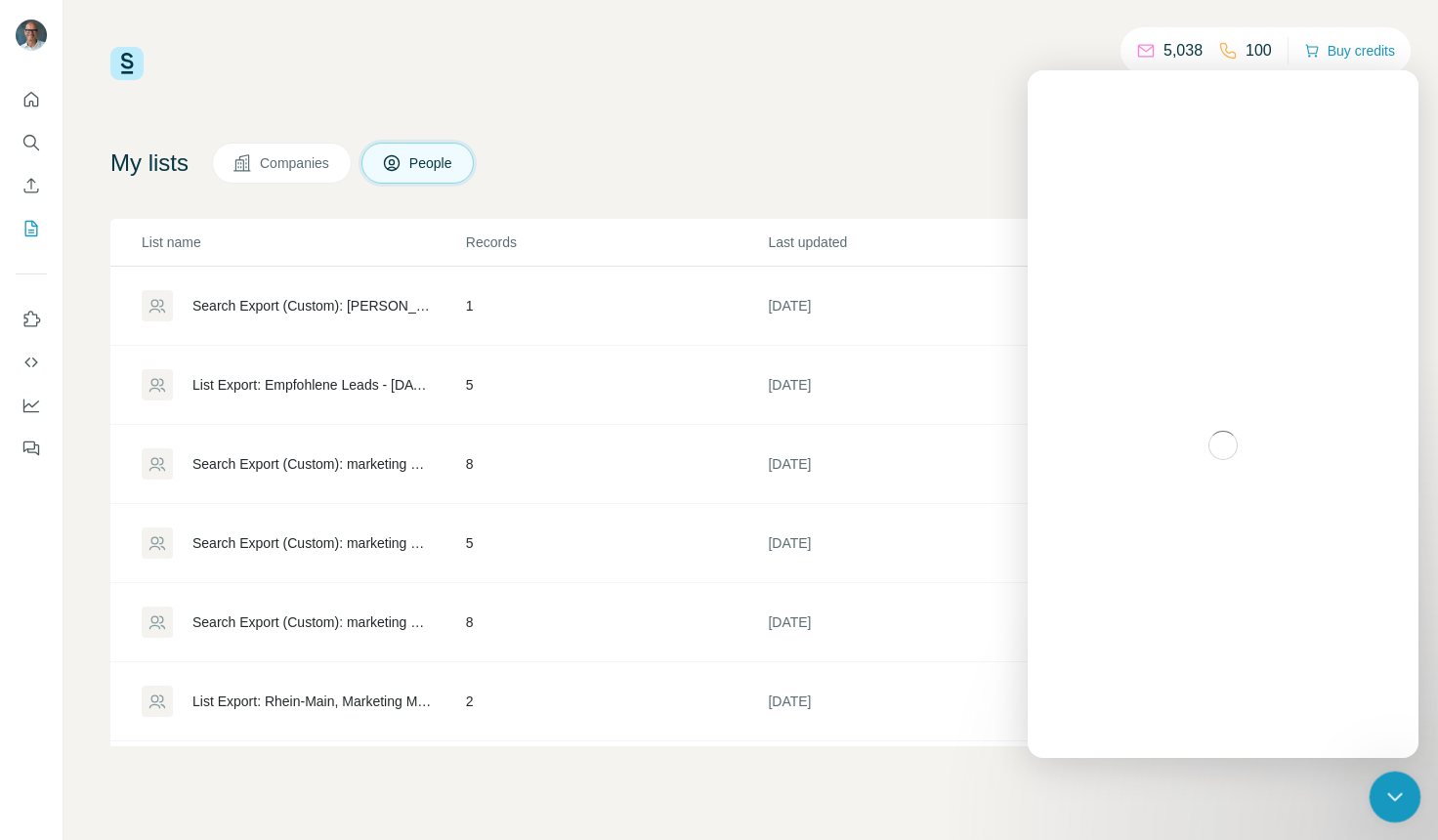
click at [1397, 788] on icon "Close Intercom Messenger" at bounding box center [1392, 794] width 24 height 24
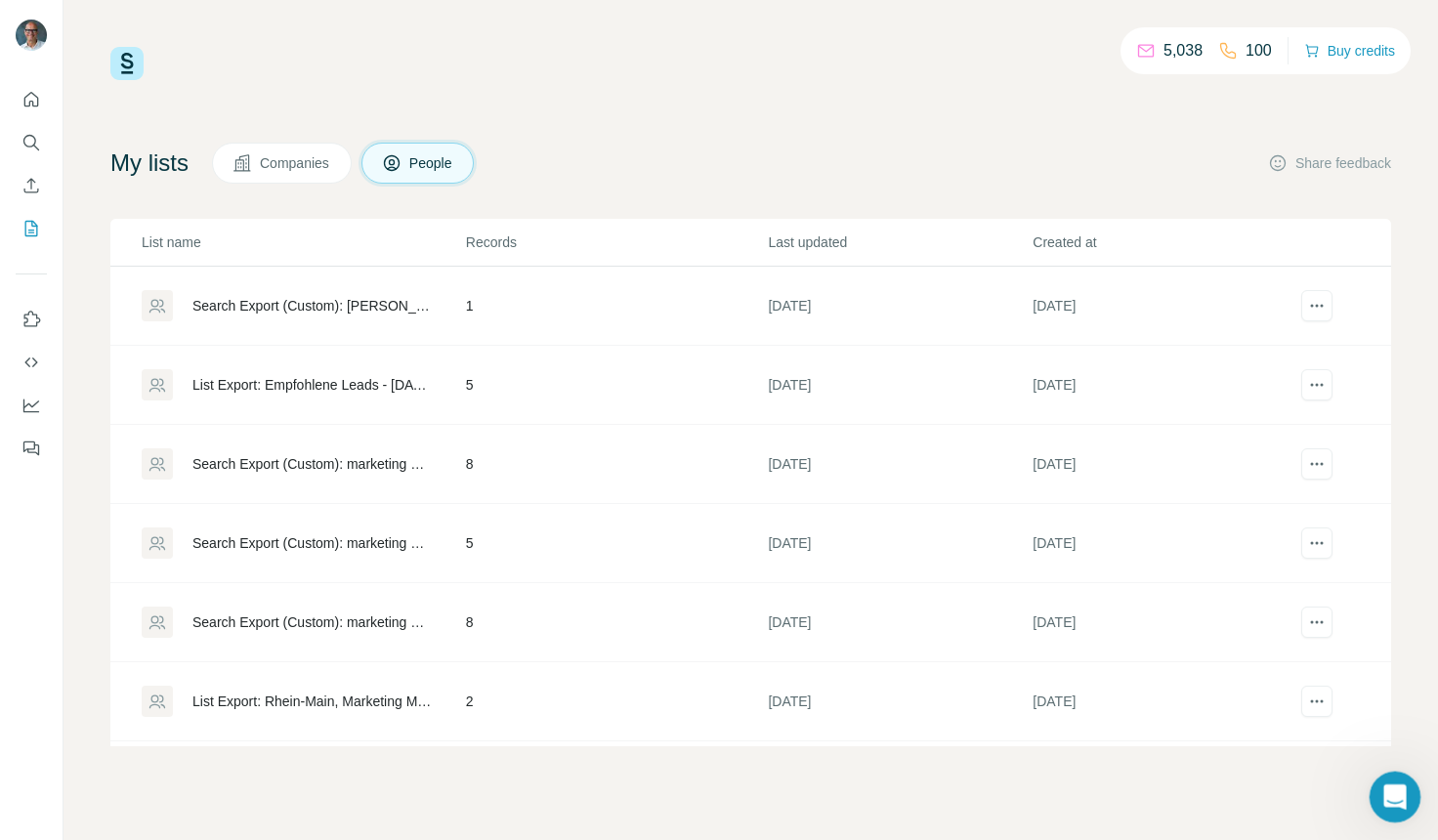
click at [1393, 794] on icon "Open Intercom Messenger" at bounding box center [1392, 794] width 14 height 16
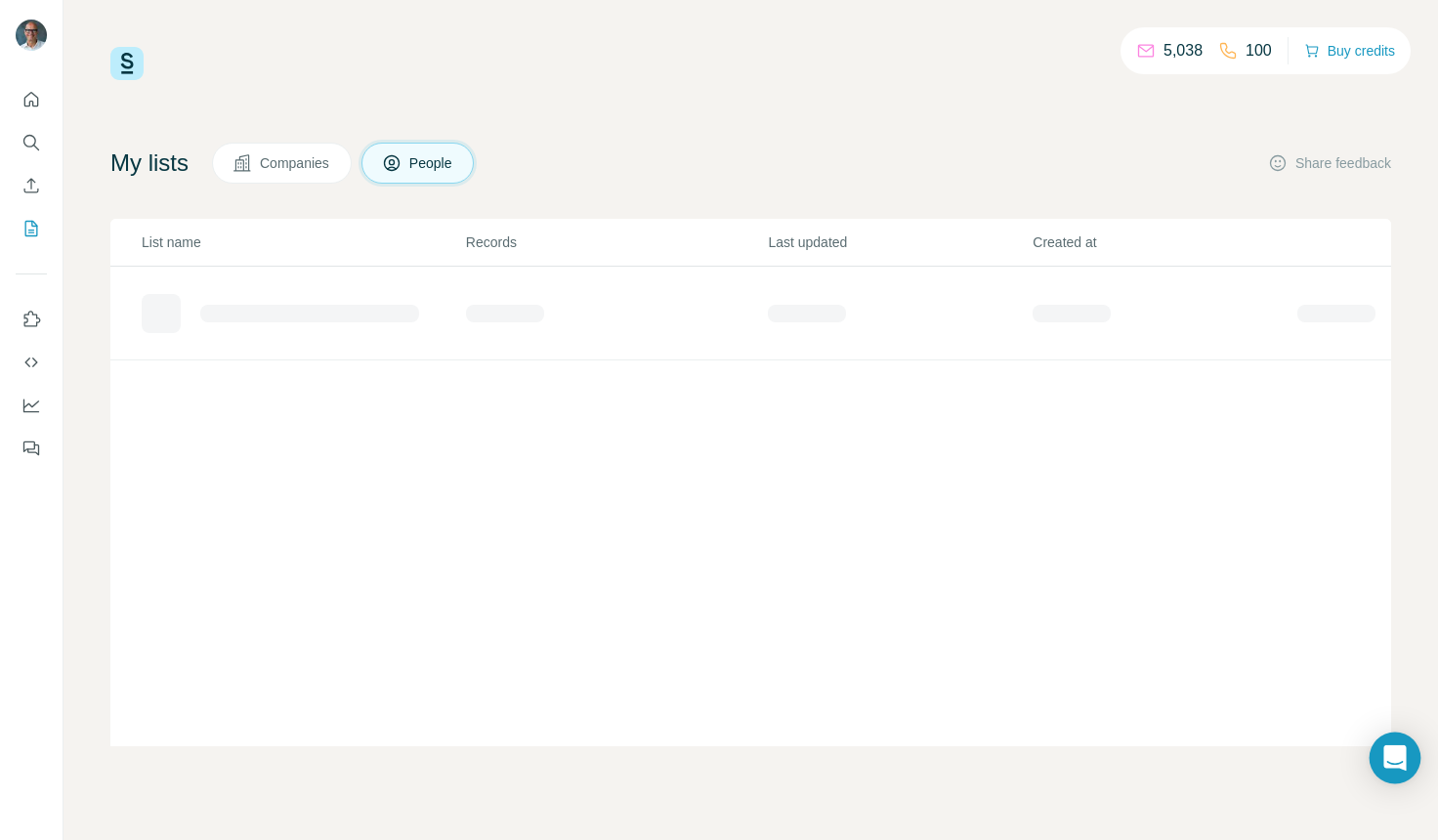
click at [1379, 761] on div "Open Intercom Messenger" at bounding box center [1395, 759] width 52 height 52
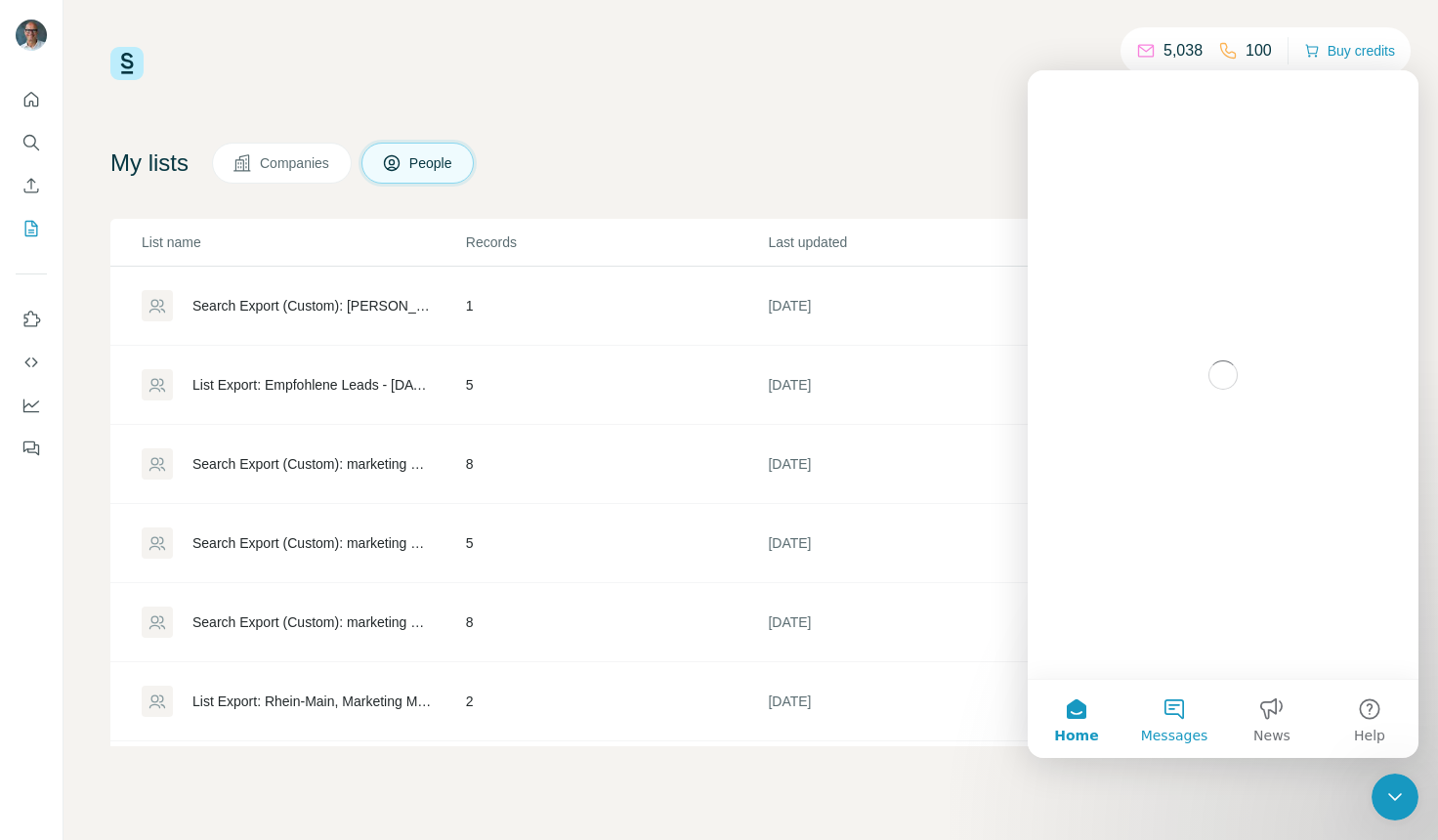
click at [1168, 725] on button "Messages" at bounding box center [1174, 719] width 97 height 78
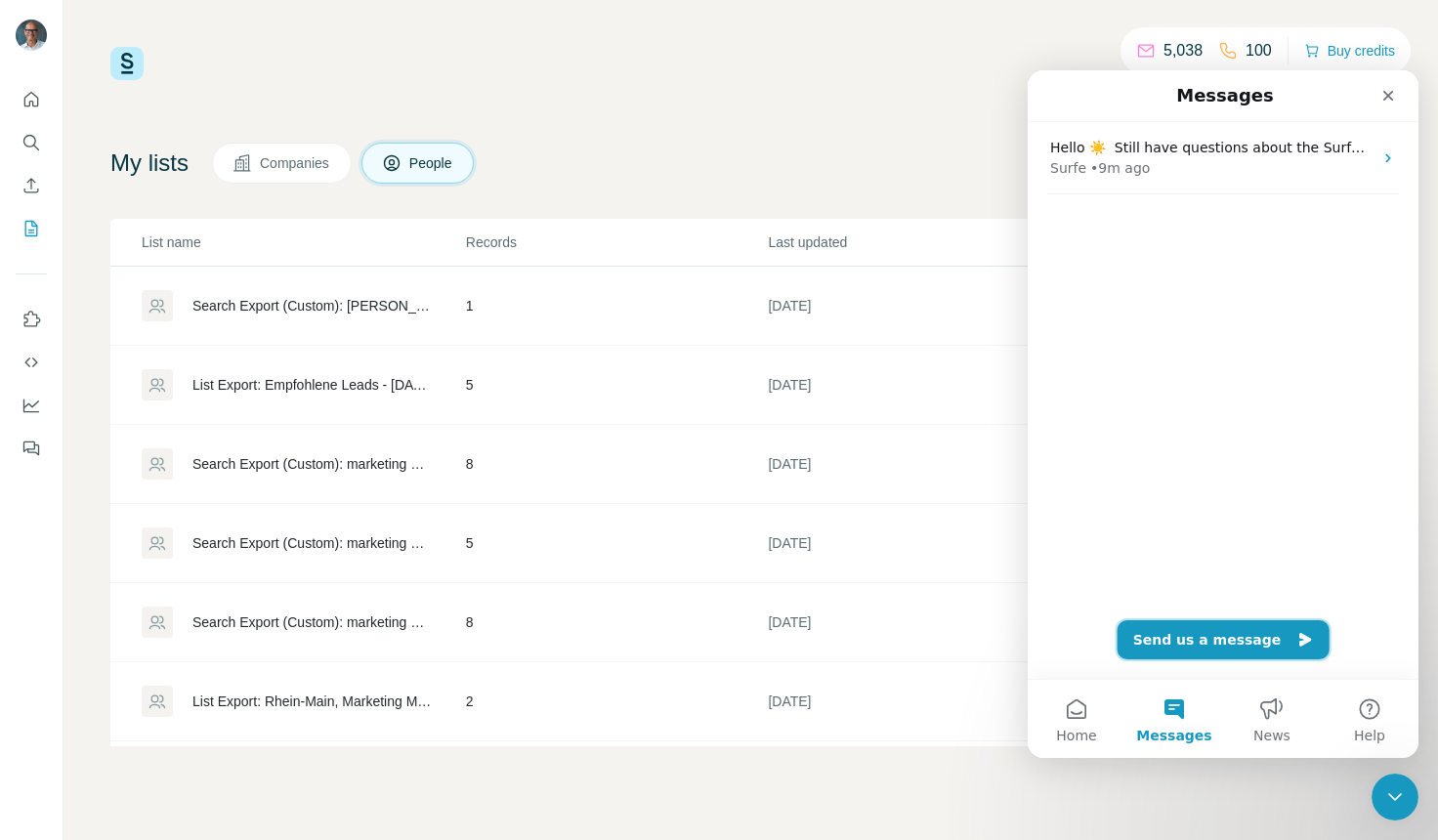
click at [1216, 638] on button "Send us a message" at bounding box center [1224, 639] width 212 height 39
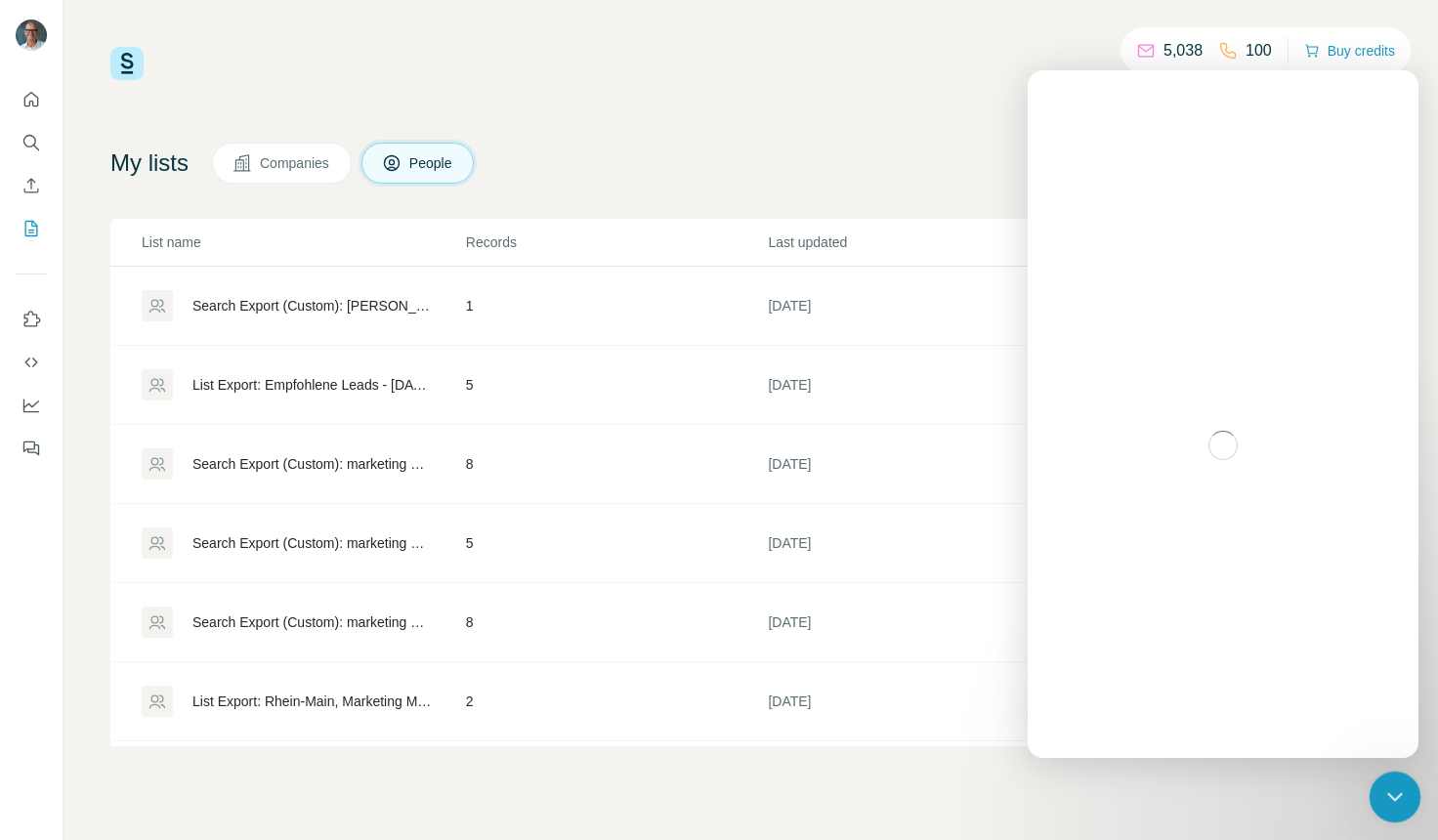
click at [1395, 801] on icon "Close Intercom Messenger" at bounding box center [1392, 794] width 24 height 24
